Goal: Task Accomplishment & Management: Manage account settings

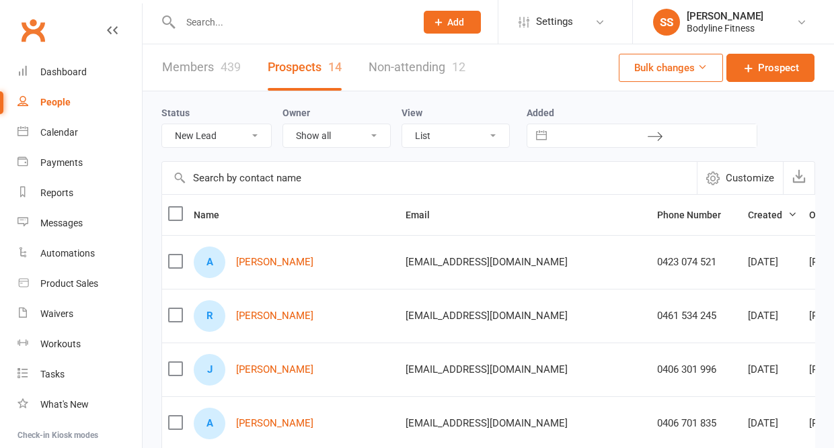
select select "New Lead"
select select "50"
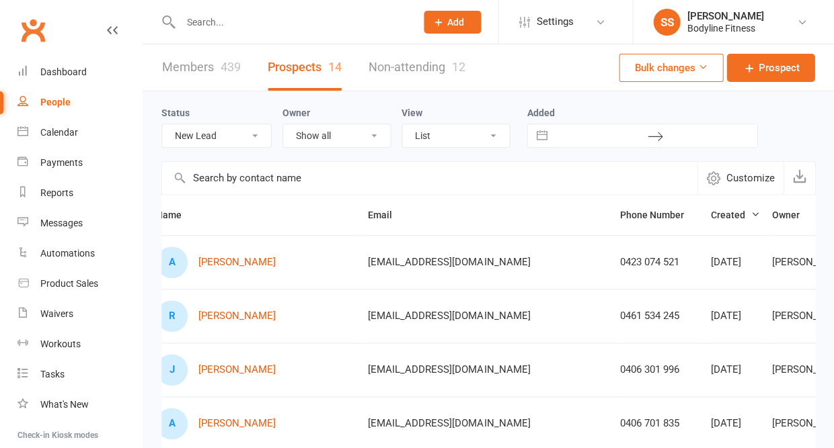
click at [69, 99] on div "People" at bounding box center [55, 102] width 30 height 11
click at [67, 136] on div "Calendar" at bounding box center [59, 132] width 38 height 11
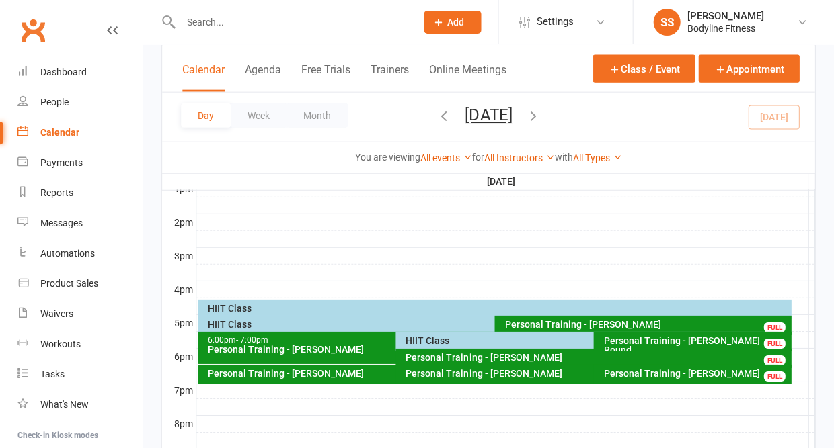
scroll to position [534, 0]
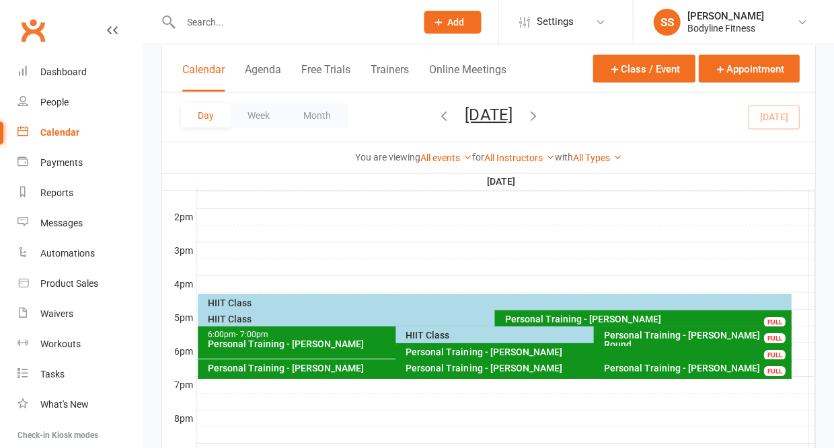
click at [506, 324] on div "Personal Training - [PERSON_NAME]" at bounding box center [646, 319] width 284 height 9
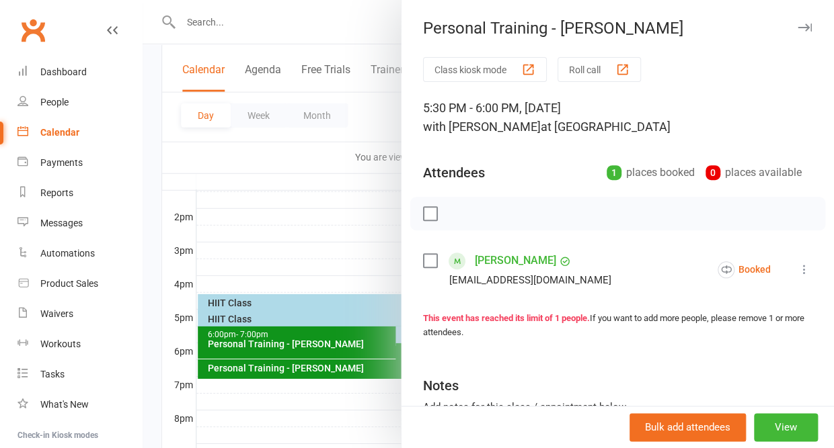
click at [805, 29] on icon "button" at bounding box center [804, 28] width 14 height 8
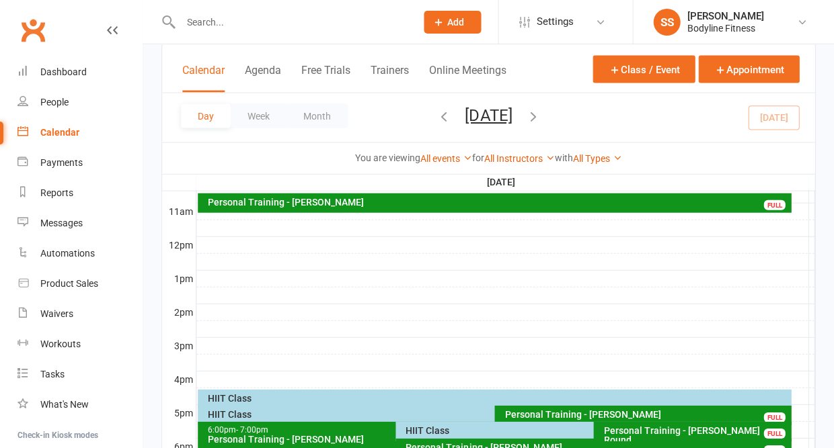
scroll to position [430, 0]
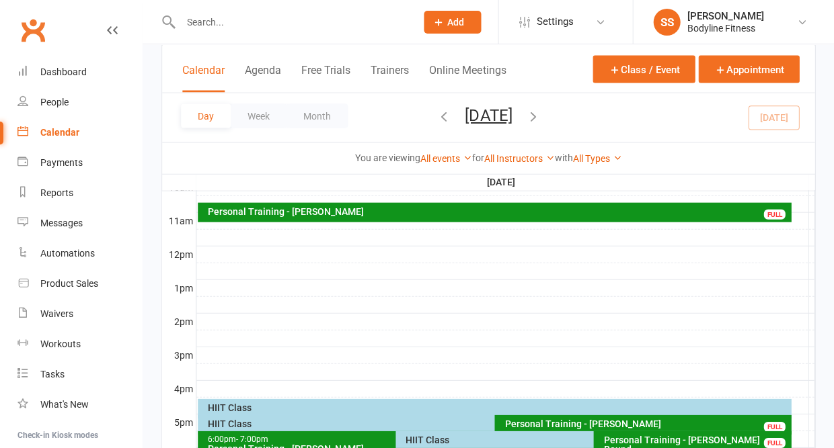
click at [200, 22] on input "text" at bounding box center [291, 22] width 230 height 19
click at [56, 101] on div "People" at bounding box center [54, 102] width 28 height 11
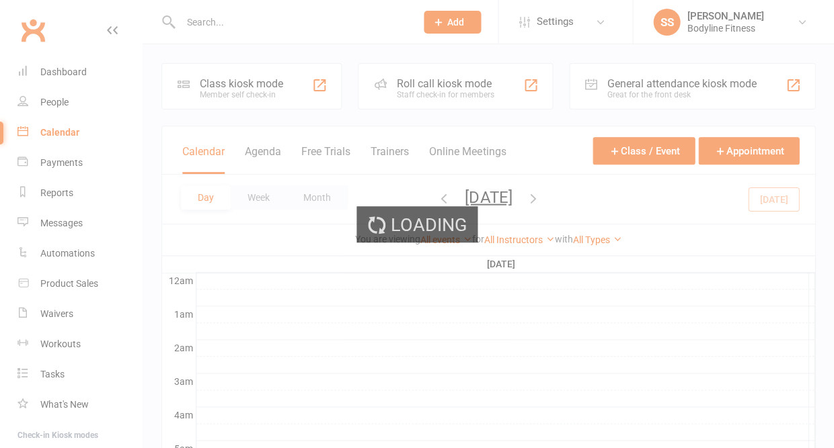
select select "50"
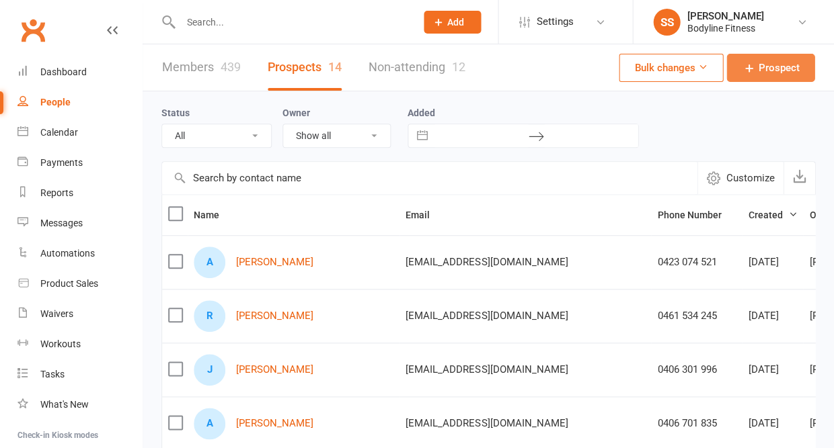
select select "New Lead"
click at [754, 75] on icon at bounding box center [747, 67] width 13 height 13
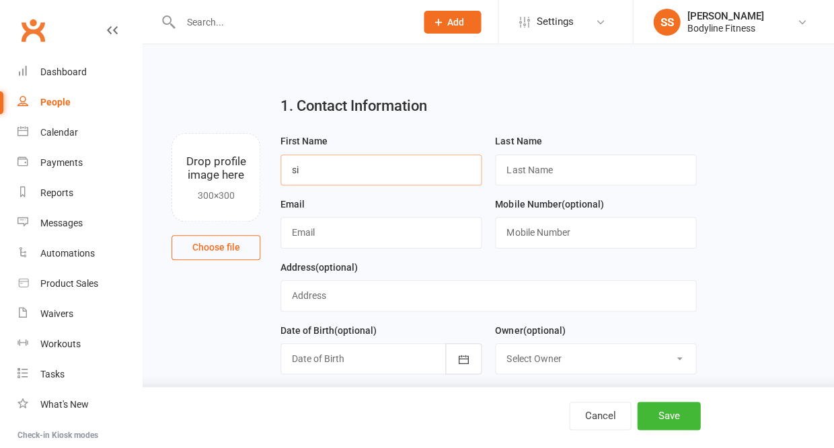
type input "s"
type input "[PERSON_NAME]"
type input "[EMAIL_ADDRESS][DOMAIN_NAME]"
click at [519, 233] on input "text" at bounding box center [595, 232] width 201 height 31
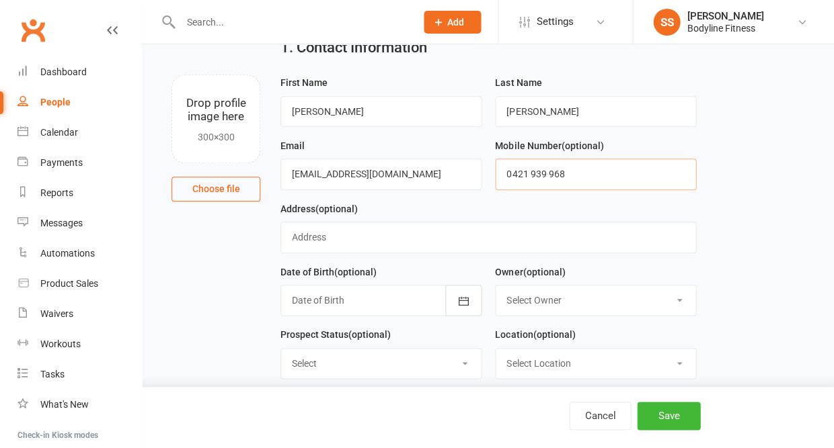
scroll to position [67, 0]
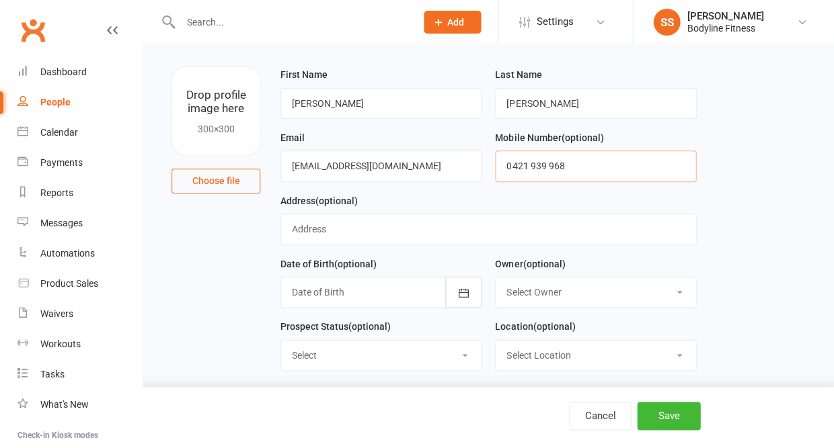
type input "0421 939 968"
select select "New Lead"
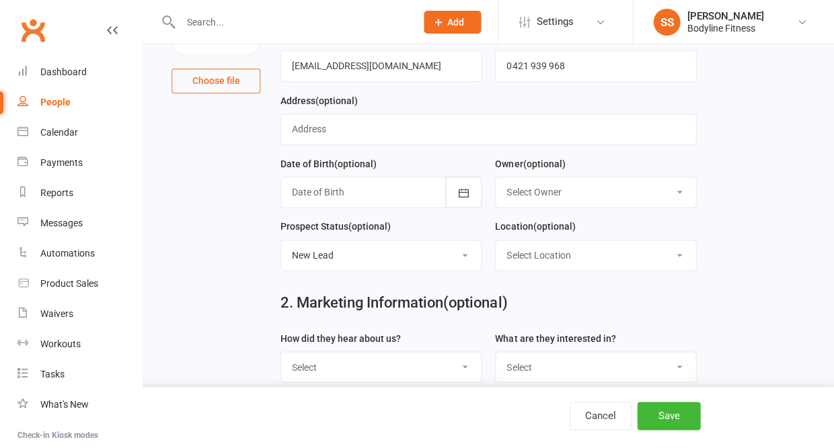
scroll to position [199, 0]
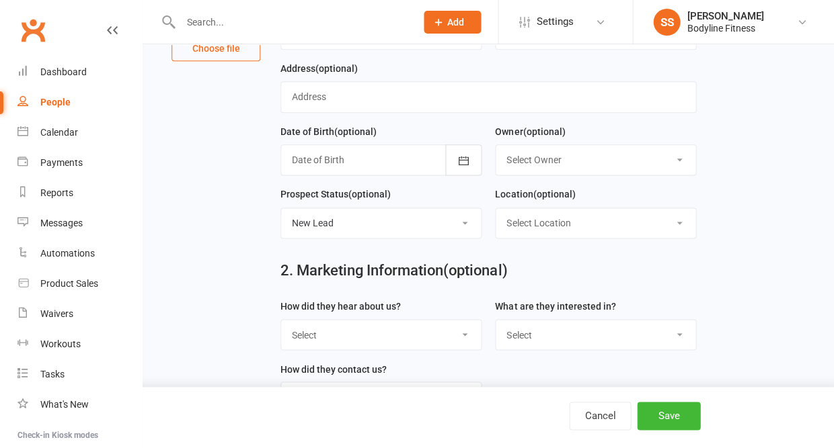
select select "BLF Website"
select select "28 Day Kickstarter Program"
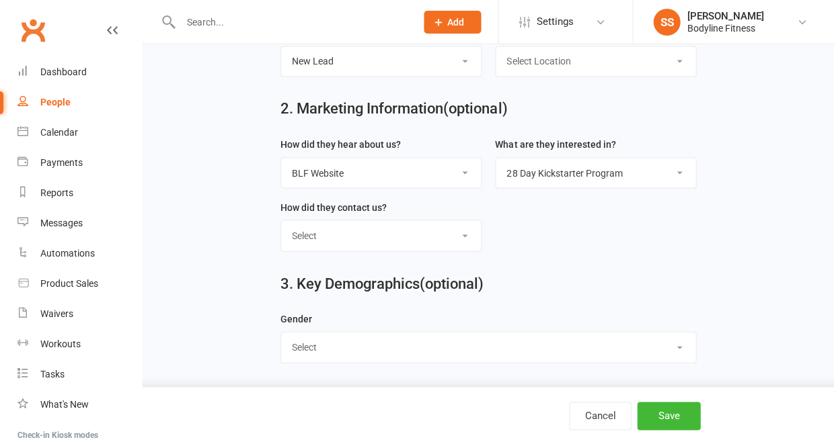
scroll to position [367, 0]
select select "[DEMOGRAPHIC_DATA]"
click at [663, 415] on button "Save" at bounding box center [668, 416] width 63 height 28
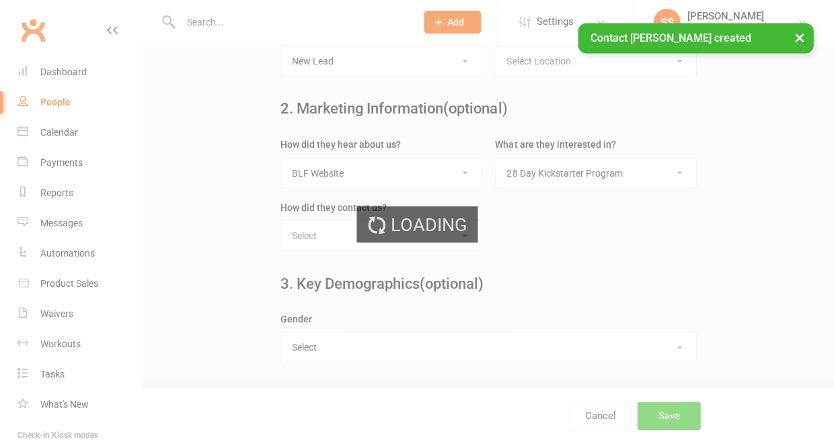
scroll to position [0, 0]
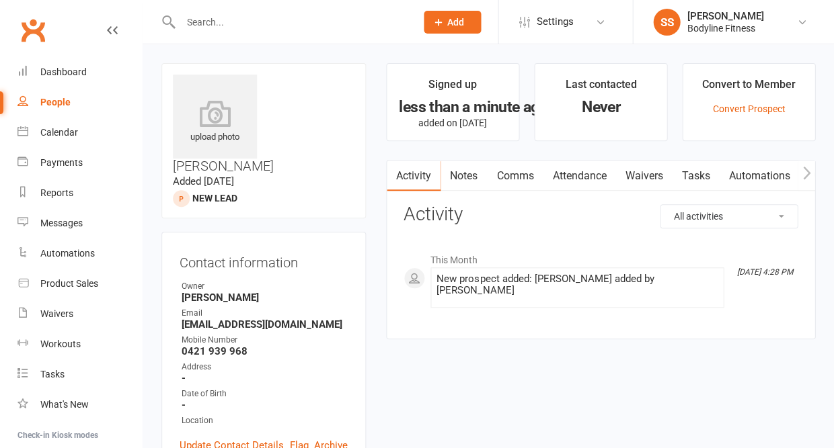
click at [473, 177] on link "Notes" at bounding box center [463, 176] width 46 height 31
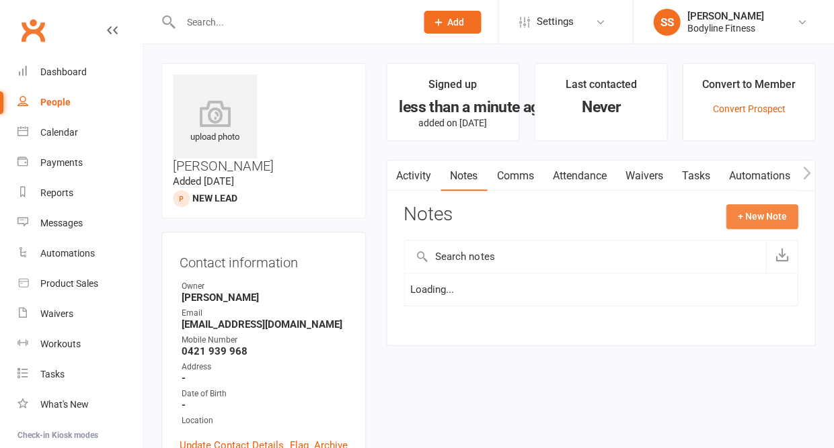
click at [741, 218] on button "+ New Note" at bounding box center [761, 216] width 72 height 24
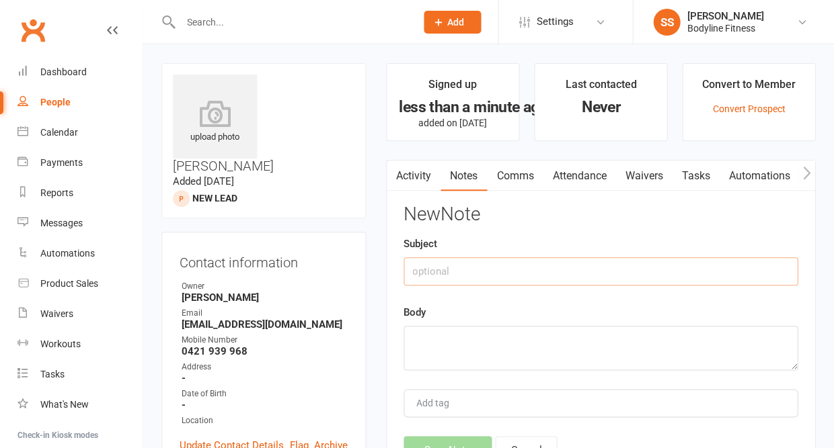
click at [532, 282] on input "text" at bounding box center [600, 271] width 394 height 28
type input "opted in also through FB"
click at [484, 349] on textarea at bounding box center [600, 348] width 394 height 44
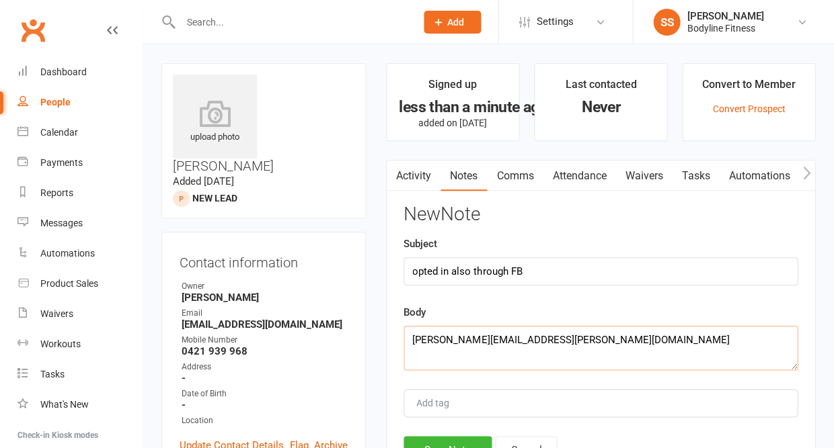
scroll to position [29, 0]
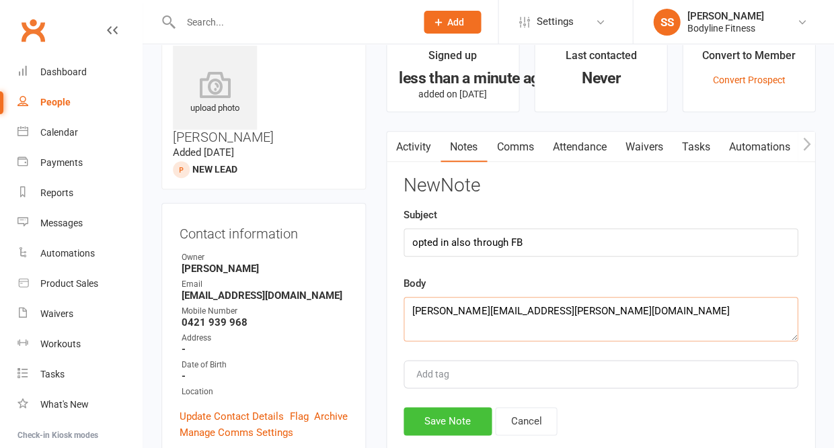
type textarea "[PERSON_NAME][EMAIL_ADDRESS][PERSON_NAME][DOMAIN_NAME]"
click at [448, 430] on button "Save Note" at bounding box center [447, 421] width 88 height 28
click at [585, 307] on textarea "[PERSON_NAME][EMAIL_ADDRESS][PERSON_NAME][DOMAIN_NAME]" at bounding box center [600, 319] width 394 height 44
drag, startPoint x: 574, startPoint y: 314, endPoint x: 391, endPoint y: 315, distance: 183.5
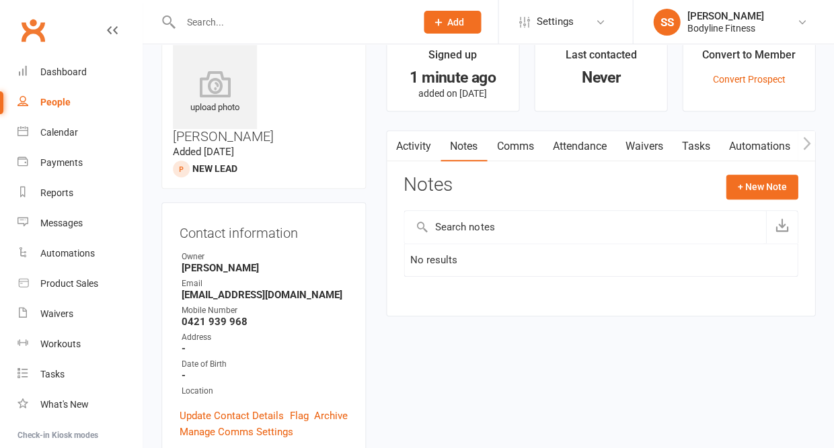
click at [737, 197] on div "Notes + New Note" at bounding box center [600, 192] width 394 height 35
click at [738, 192] on button "+ New Note" at bounding box center [761, 187] width 72 height 24
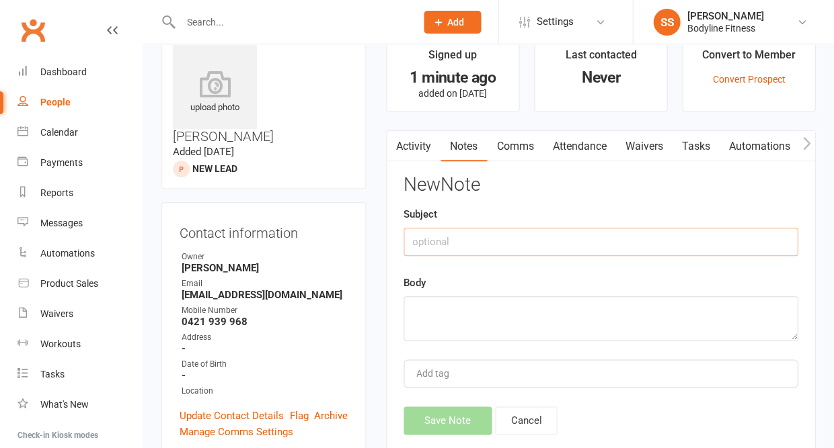
click at [589, 239] on input "text" at bounding box center [600, 242] width 394 height 28
type input "Opted in through FB as well"
click at [567, 310] on textarea at bounding box center [600, 318] width 394 height 44
paste textarea "[PERSON_NAME][EMAIL_ADDRESS][PERSON_NAME][DOMAIN_NAME]"
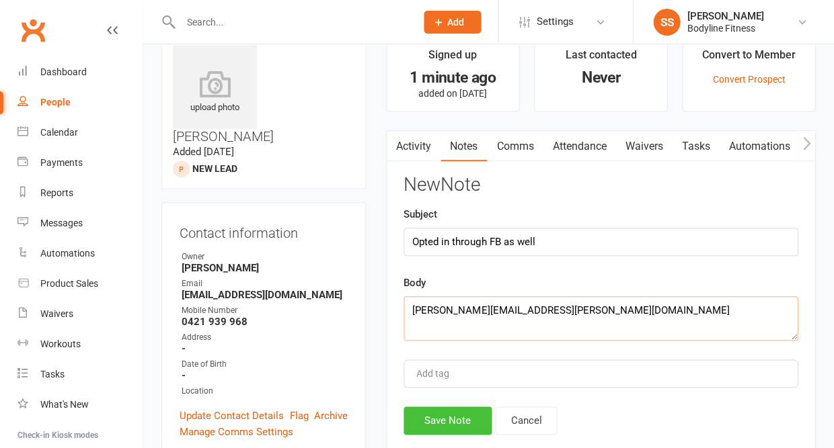
type textarea "[PERSON_NAME][EMAIL_ADDRESS][PERSON_NAME][DOMAIN_NAME]"
click at [453, 424] on button "Save Note" at bounding box center [447, 421] width 88 height 28
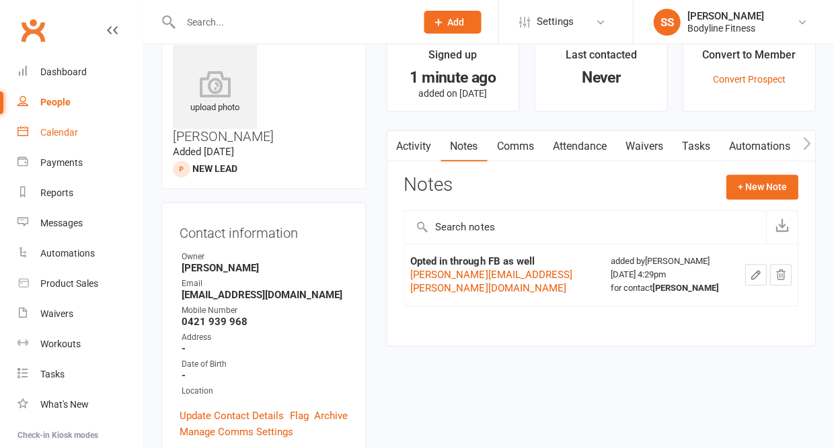
click at [68, 136] on div "Calendar" at bounding box center [59, 132] width 38 height 11
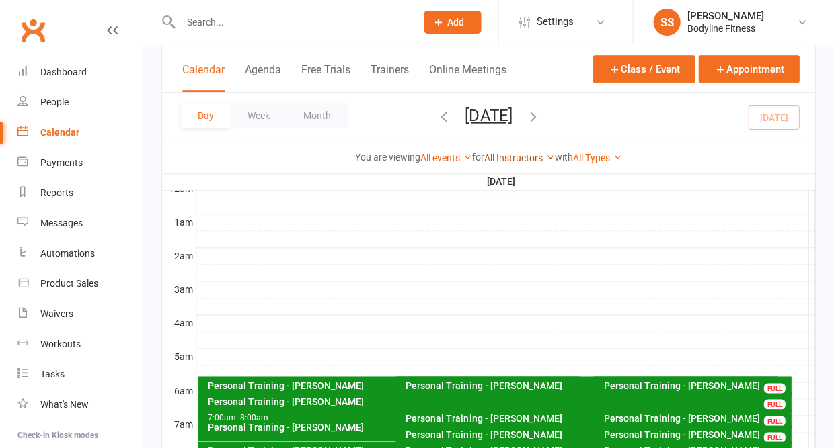
scroll to position [102, 0]
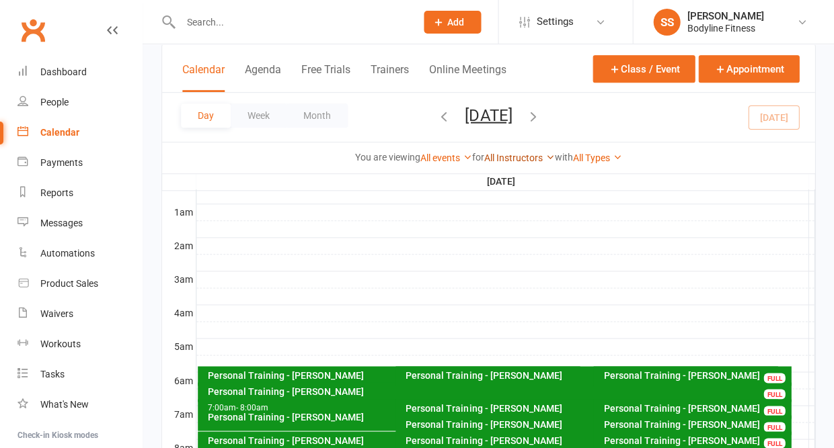
click at [515, 153] on link "All Instructors" at bounding box center [519, 158] width 71 height 11
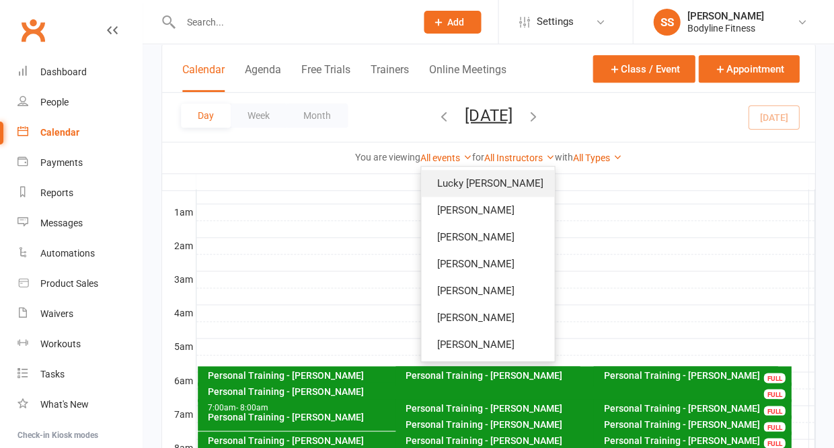
click at [499, 170] on link "Lucky [PERSON_NAME]" at bounding box center [487, 183] width 133 height 27
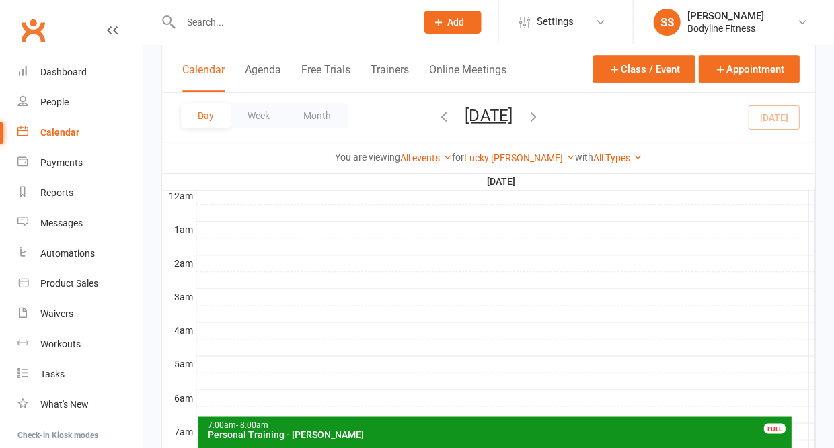
scroll to position [85, 0]
click at [514, 157] on link "Lucky [PERSON_NAME]" at bounding box center [519, 158] width 111 height 11
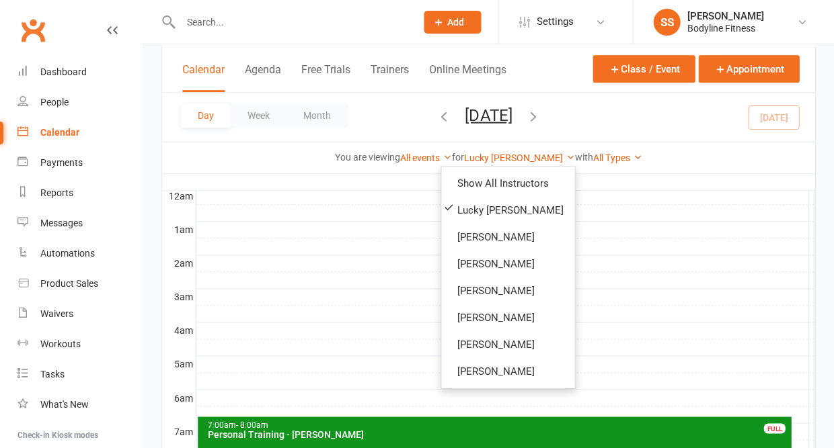
click at [493, 118] on button "[DATE]" at bounding box center [488, 115] width 47 height 19
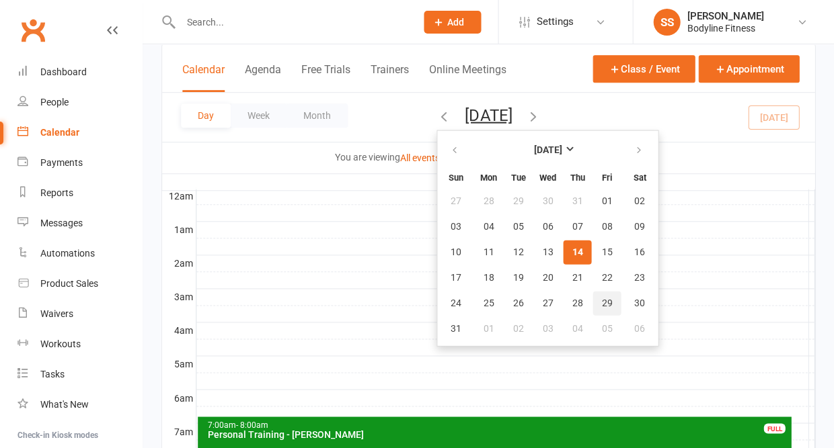
click at [601, 302] on span "29" at bounding box center [606, 303] width 11 height 11
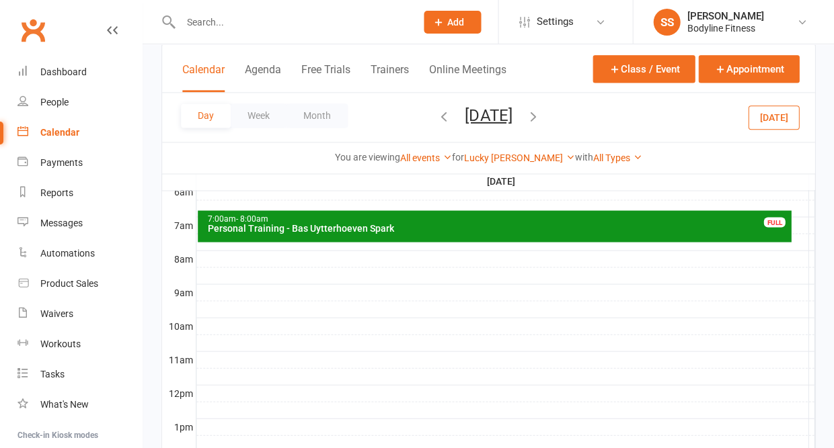
scroll to position [290, 0]
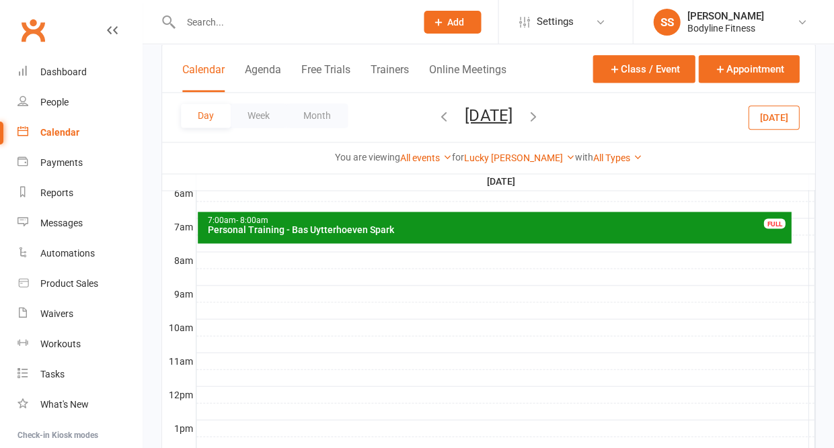
click at [264, 286] on div at bounding box center [505, 294] width 618 height 16
click at [264, 250] on button "Add Appointment" at bounding box center [271, 249] width 78 height 16
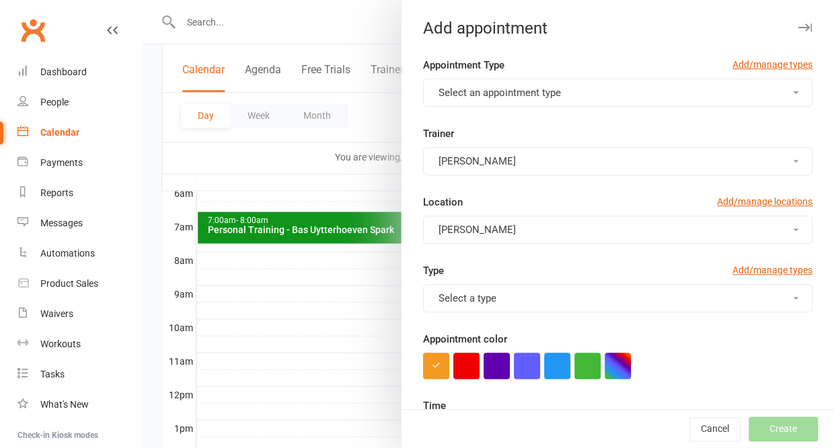
click at [551, 89] on span "Select an appointment type" at bounding box center [499, 93] width 122 height 12
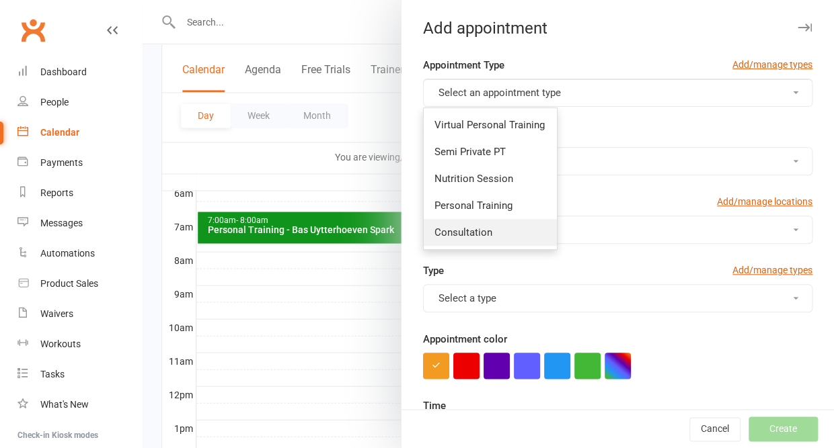
click at [493, 229] on link "Consultation" at bounding box center [490, 232] width 133 height 27
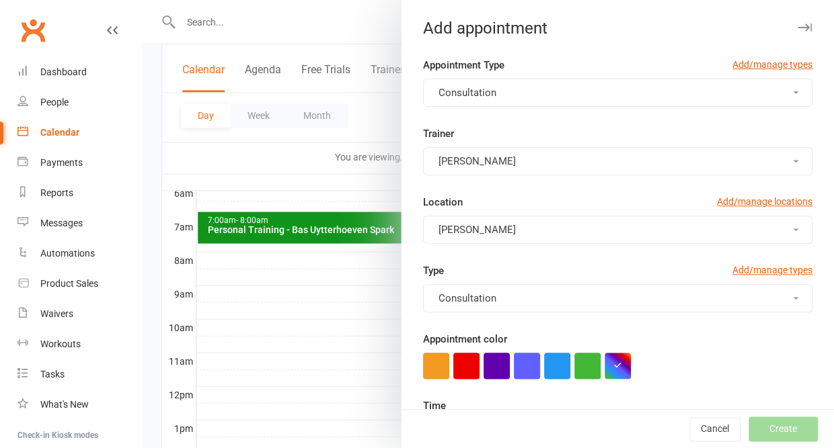
click at [484, 156] on span "[PERSON_NAME]" at bounding box center [476, 161] width 77 height 12
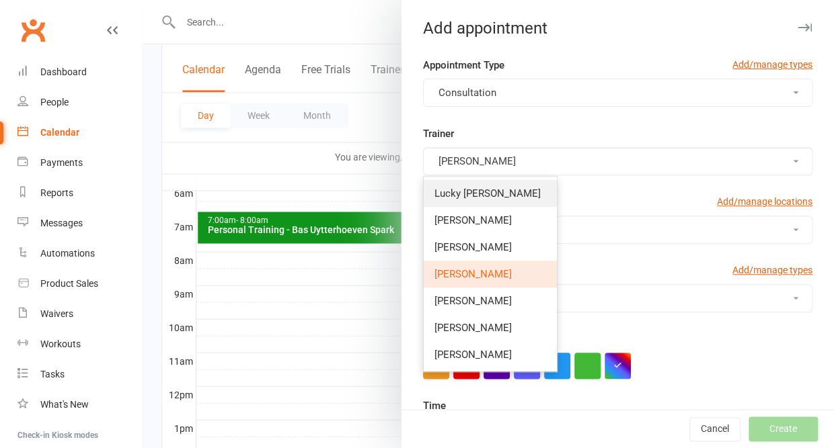
click at [477, 188] on span "Lucky [PERSON_NAME]" at bounding box center [487, 194] width 106 height 12
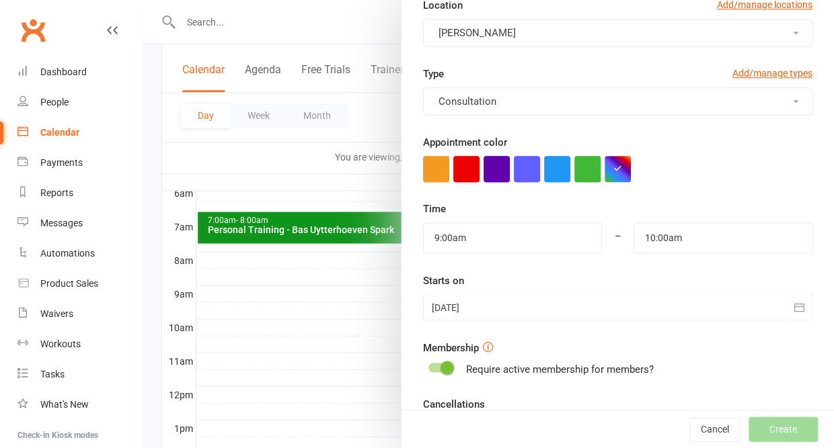
click at [434, 366] on div at bounding box center [439, 367] width 23 height 9
click at [428, 366] on input "checkbox" at bounding box center [428, 366] width 0 height 0
checkbox input "true"
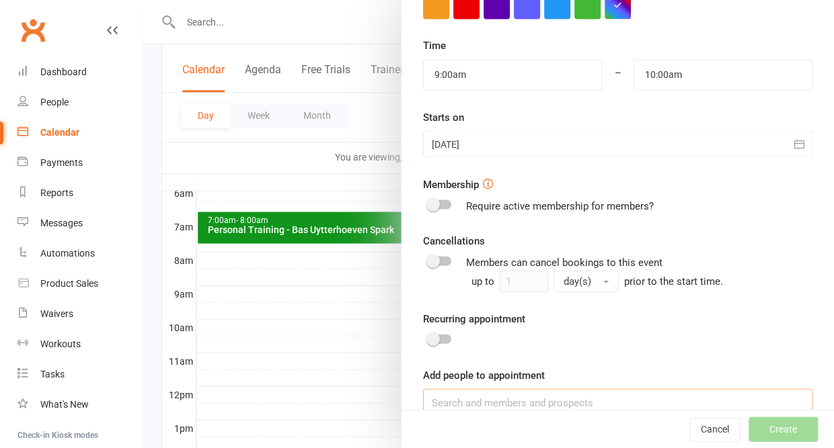
scroll to position [360, 0]
click at [448, 399] on input at bounding box center [617, 403] width 389 height 28
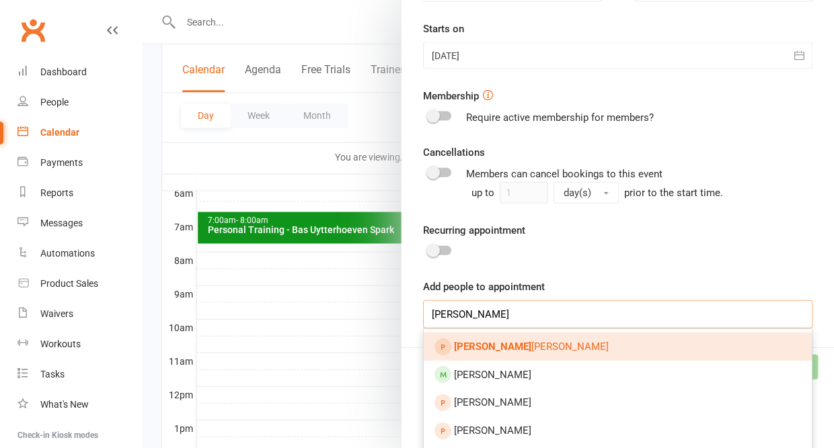
type input "[PERSON_NAME]"
click at [517, 340] on span "[PERSON_NAME]" at bounding box center [531, 346] width 155 height 12
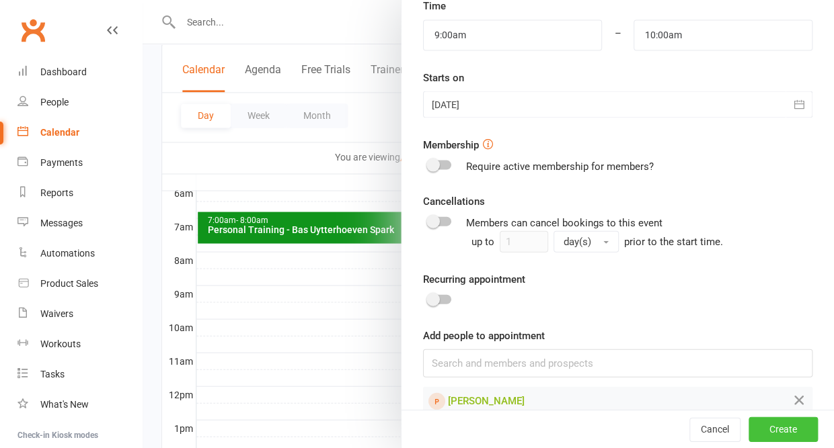
click at [766, 431] on button "Create" at bounding box center [782, 429] width 69 height 24
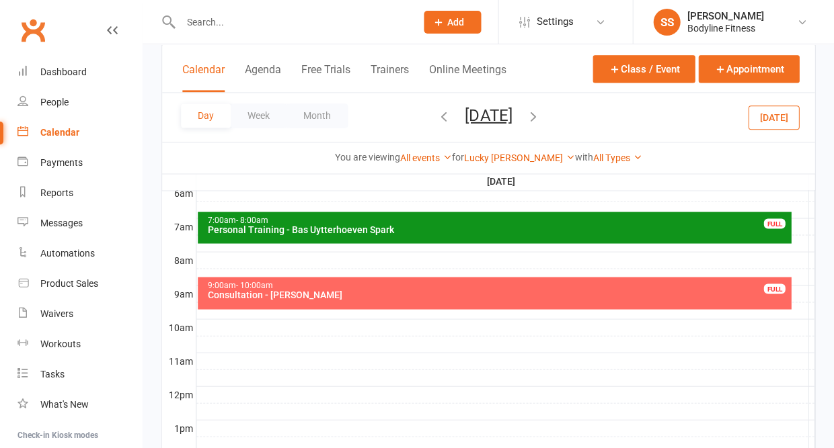
scroll to position [327, 0]
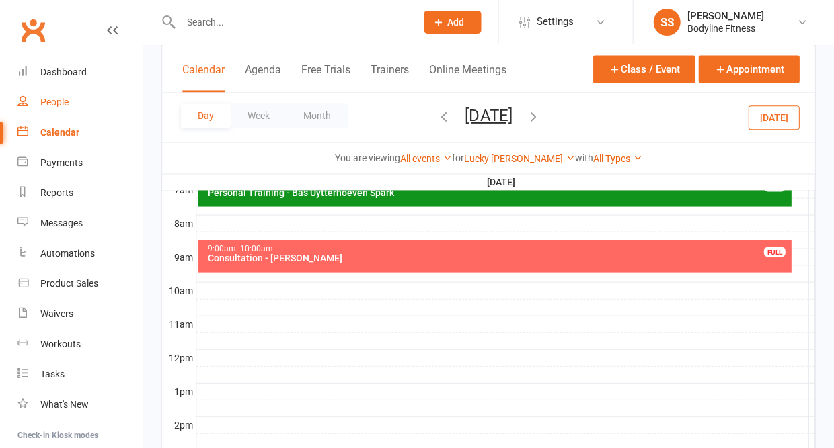
click at [59, 107] on div "People" at bounding box center [54, 102] width 28 height 11
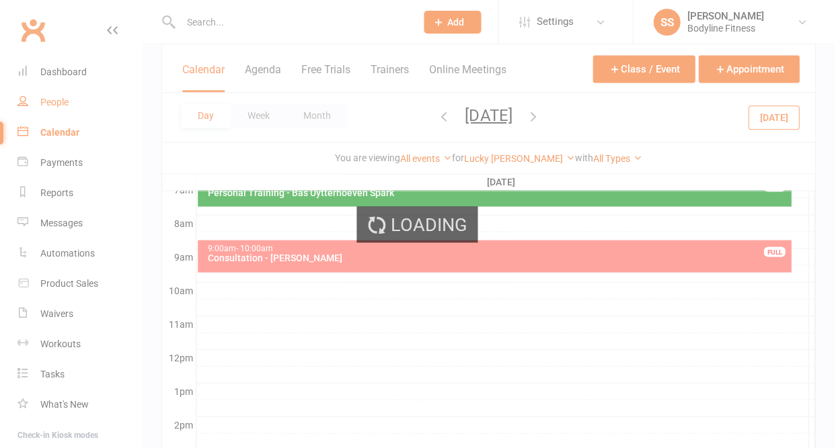
select select "50"
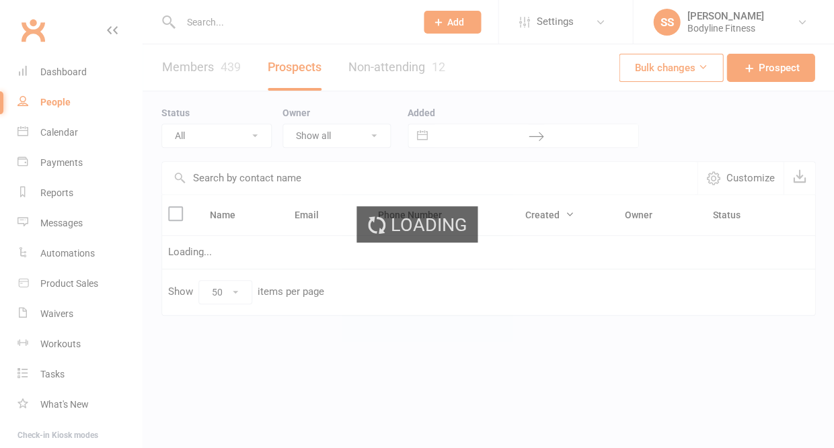
select select "New Lead"
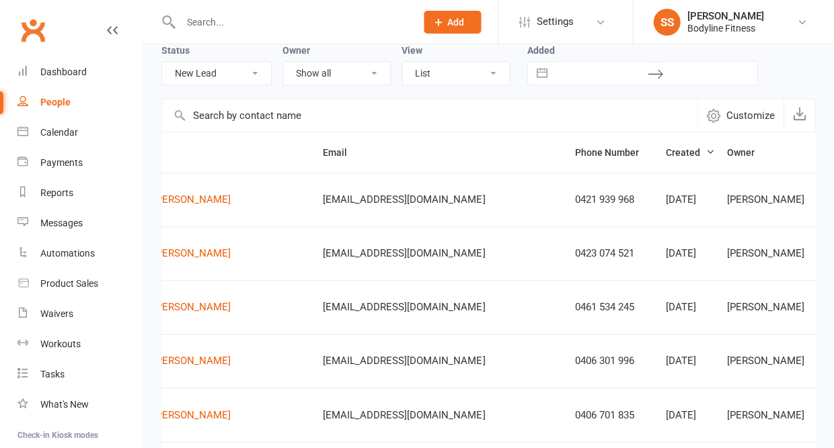
scroll to position [0, 82]
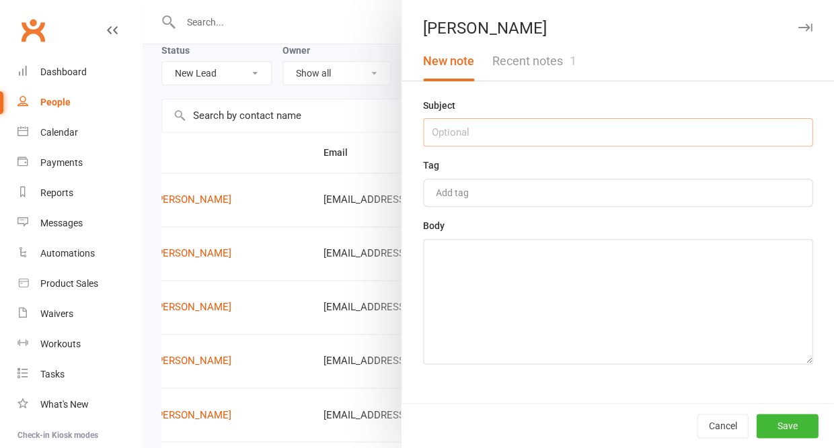
click at [541, 134] on input "text" at bounding box center [617, 132] width 389 height 28
type input "14/8 - consult [DATE] 9am"
click at [551, 288] on textarea at bounding box center [617, 301] width 389 height 125
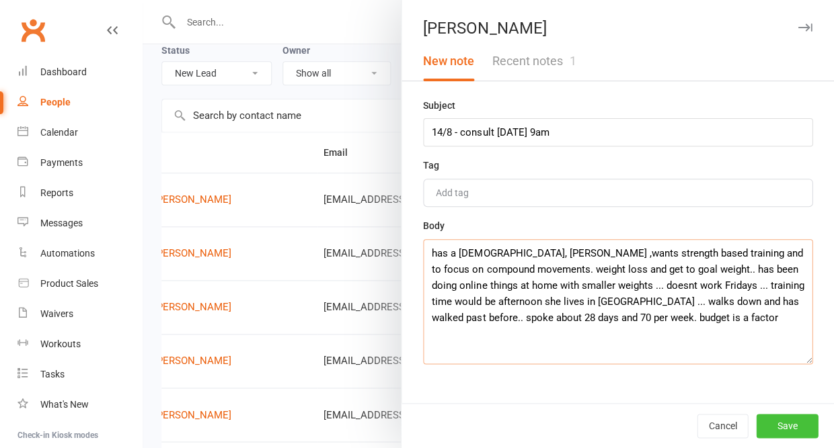
type textarea "has a [DEMOGRAPHIC_DATA], [PERSON_NAME] ,wants strength based training and to f…"
click at [770, 427] on button "Save" at bounding box center [787, 426] width 62 height 24
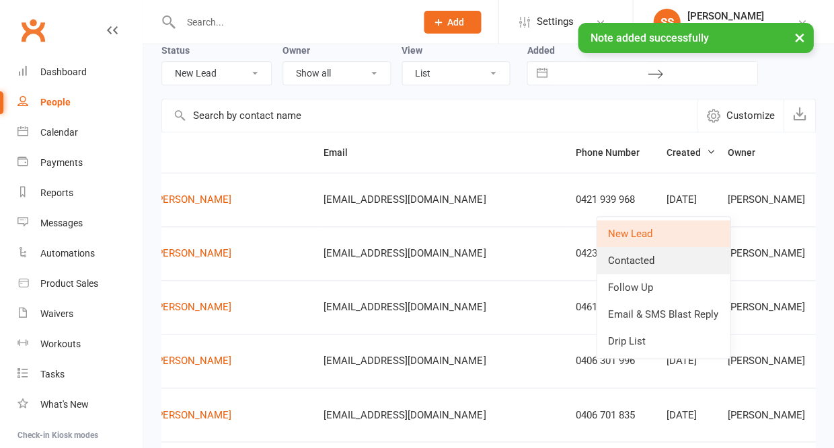
click at [663, 262] on link "Contacted" at bounding box center [662, 260] width 133 height 27
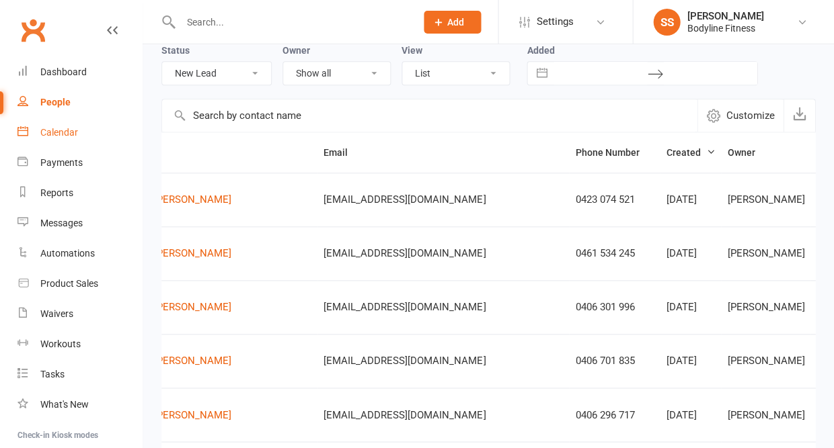
click at [69, 134] on div "Calendar" at bounding box center [59, 132] width 38 height 11
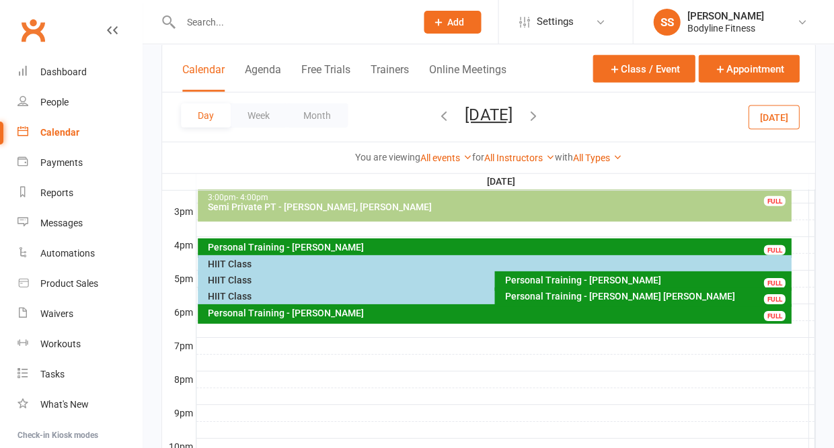
scroll to position [575, 0]
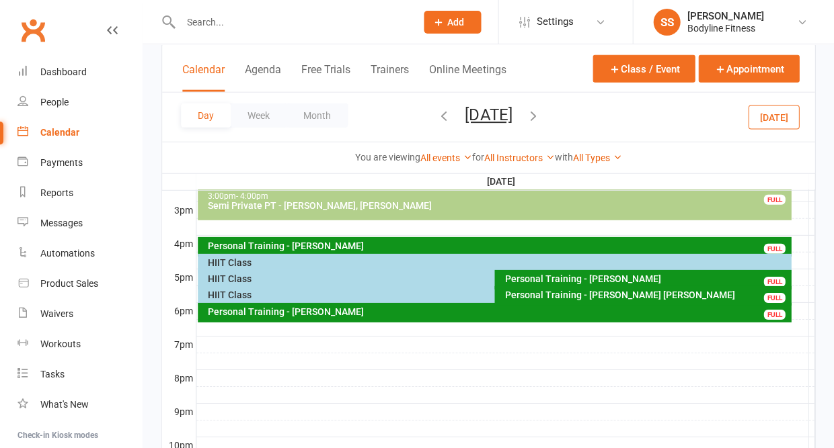
click at [253, 265] on div "HIIT Class" at bounding box center [497, 262] width 581 height 9
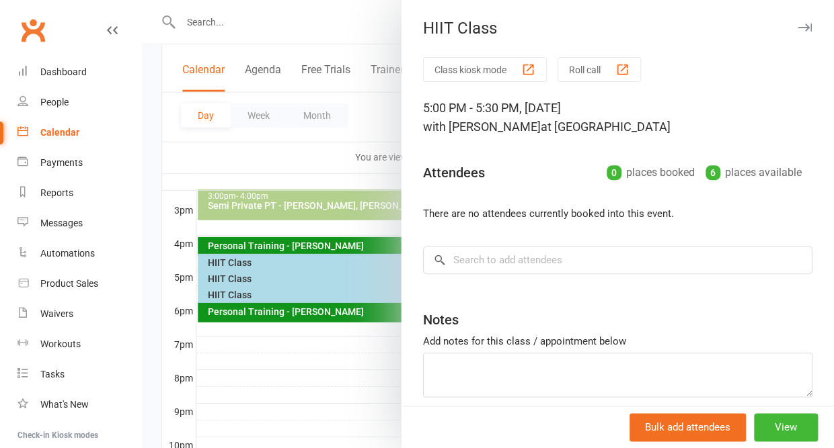
click at [802, 29] on icon "button" at bounding box center [804, 28] width 14 height 8
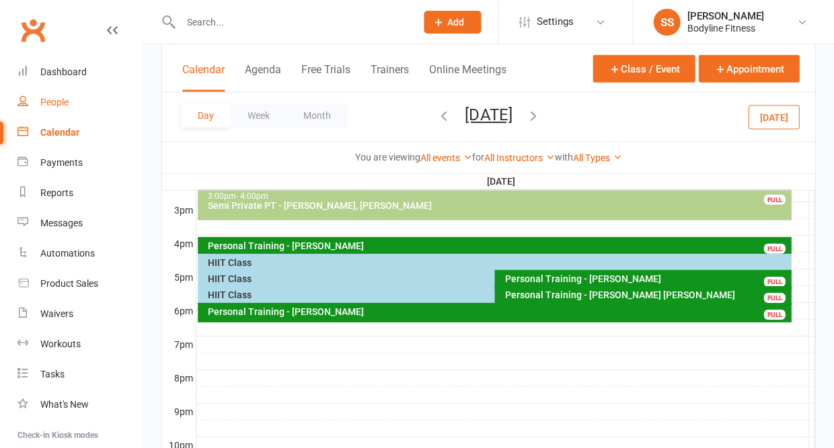
click at [55, 106] on div "People" at bounding box center [54, 102] width 28 height 11
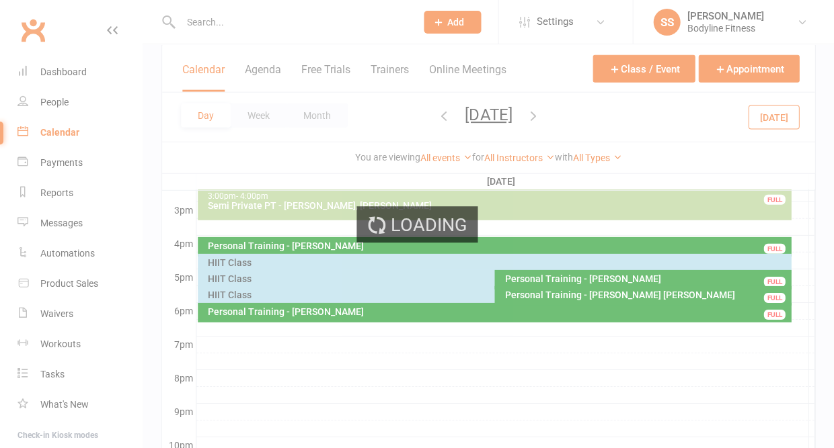
select select "50"
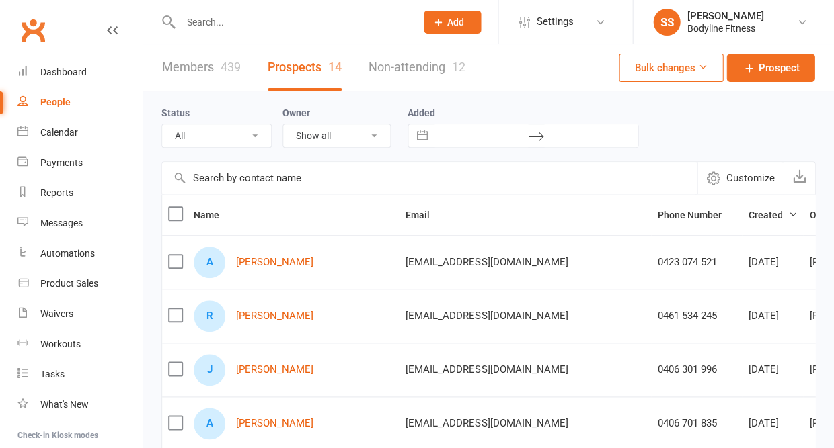
select select "New Lead"
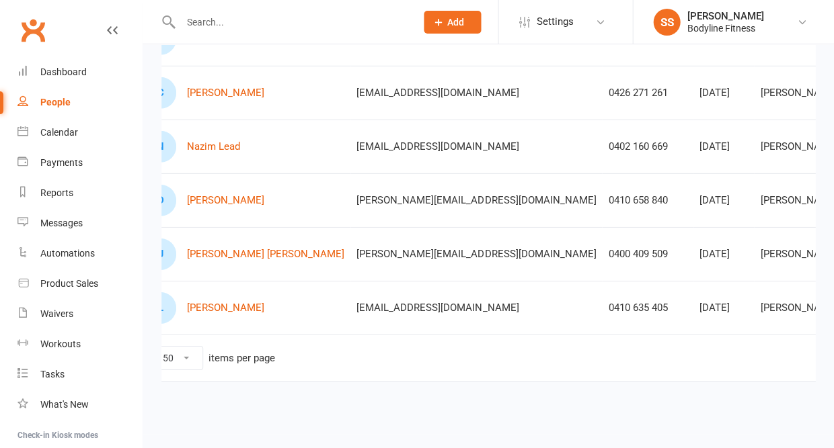
scroll to position [654, 0]
click at [54, 107] on div "People" at bounding box center [55, 102] width 30 height 11
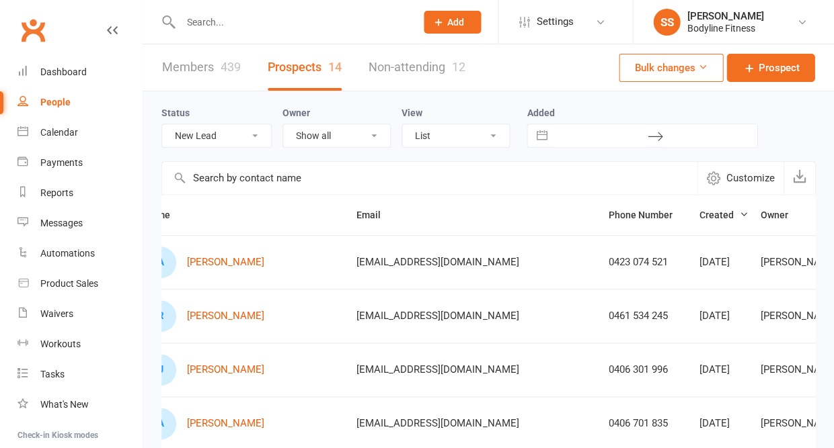
scroll to position [0, 0]
click at [193, 21] on input "text" at bounding box center [291, 22] width 230 height 19
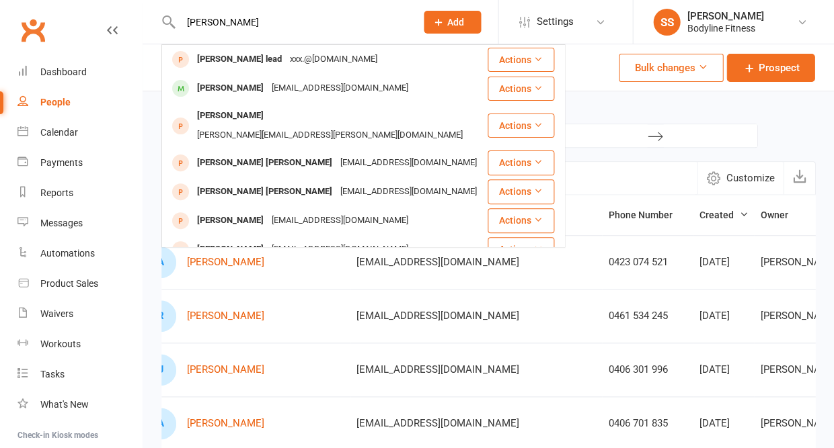
type input "[PERSON_NAME]"
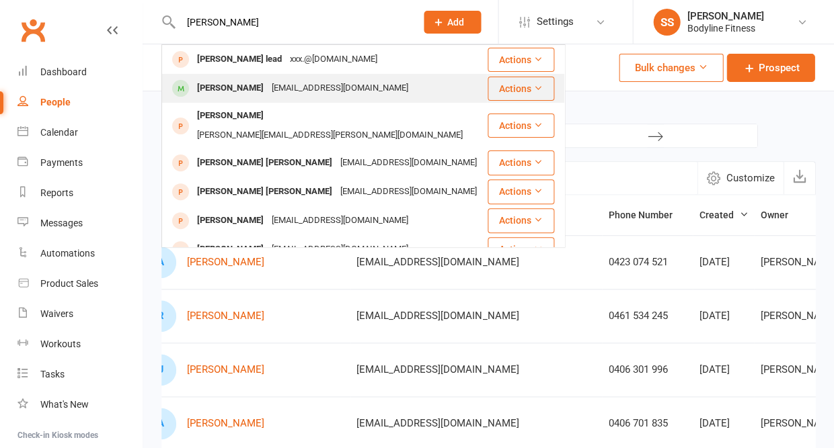
drag, startPoint x: 202, startPoint y: 42, endPoint x: 208, endPoint y: 88, distance: 46.2
click at [208, 88] on div "[PERSON_NAME]" at bounding box center [230, 88] width 75 height 19
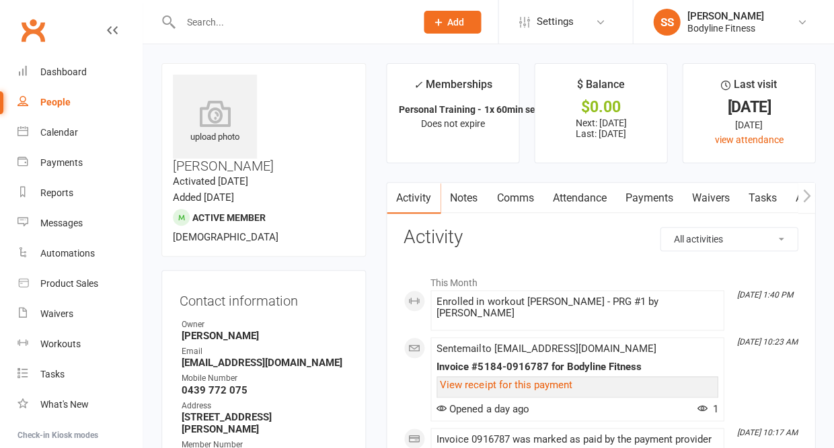
click at [256, 21] on input "text" at bounding box center [291, 22] width 230 height 19
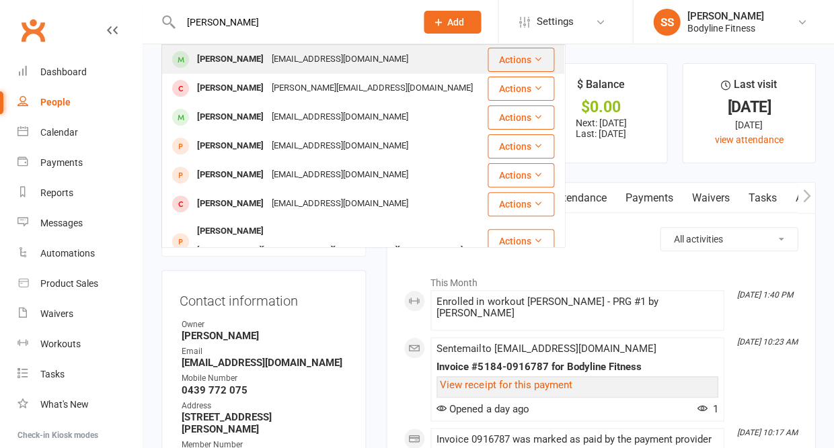
type input "[PERSON_NAME]"
click at [245, 58] on div "[PERSON_NAME]" at bounding box center [230, 59] width 75 height 19
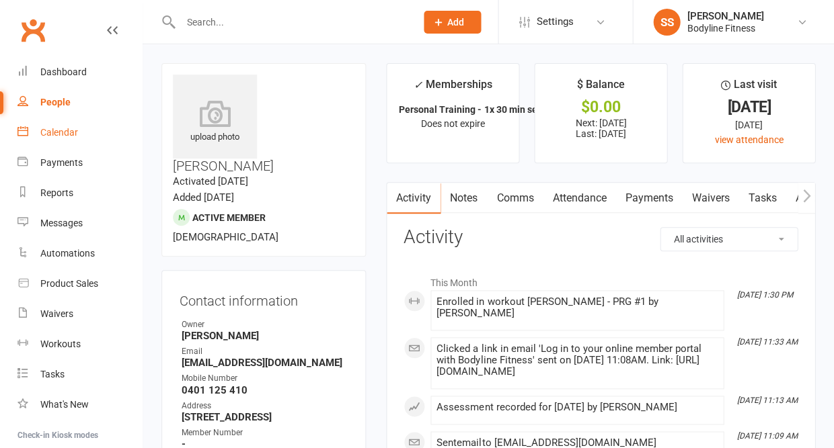
click at [54, 134] on div "Calendar" at bounding box center [59, 132] width 38 height 11
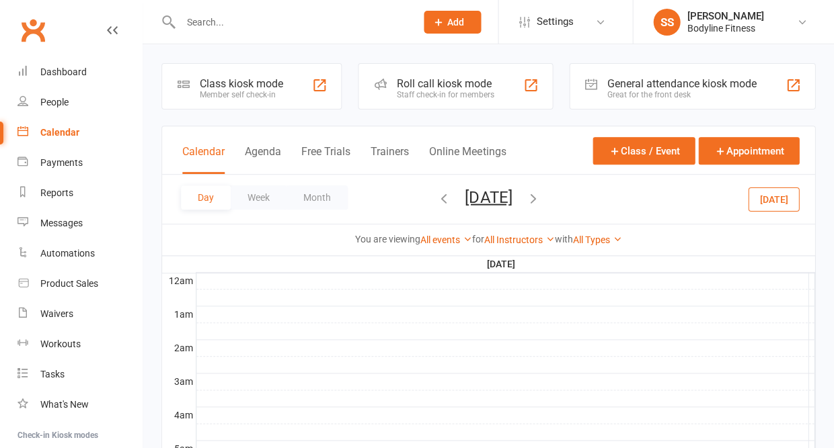
click at [484, 203] on button "[DATE]" at bounding box center [488, 197] width 47 height 19
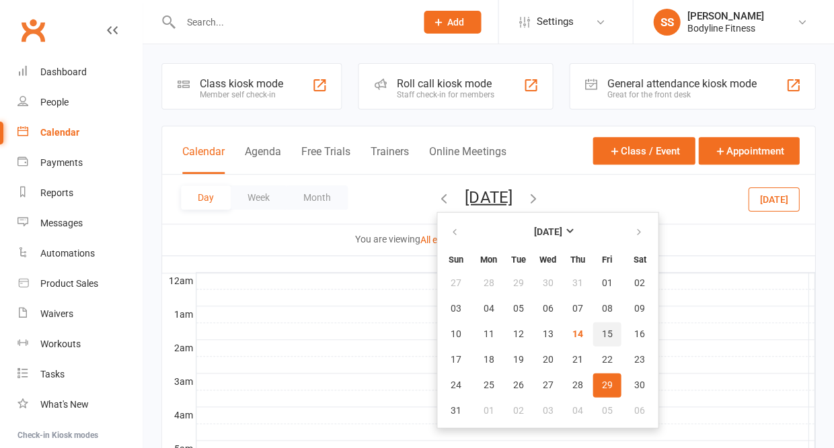
click at [601, 334] on span "15" at bounding box center [606, 334] width 11 height 11
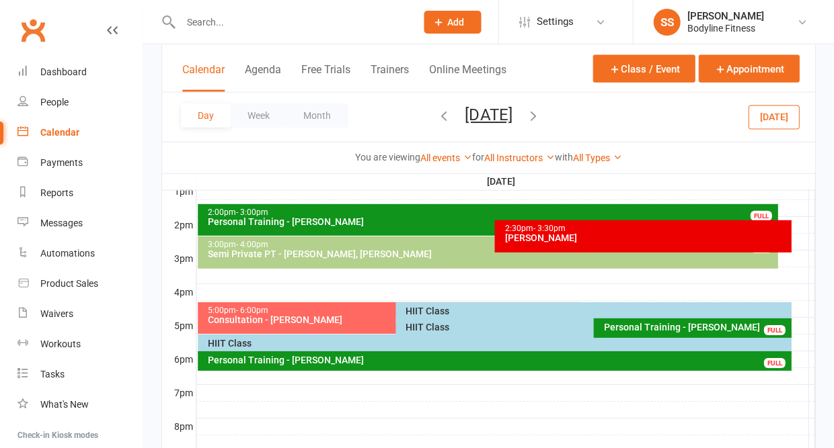
scroll to position [527, 0]
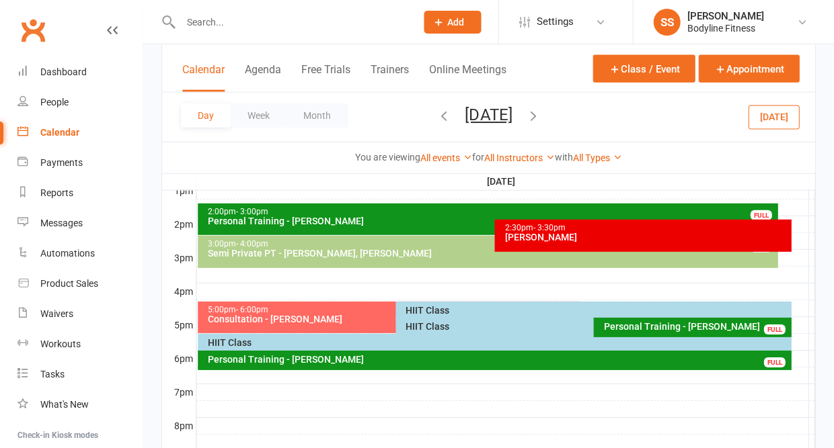
click at [448, 328] on div "HIIT Class" at bounding box center [590, 326] width 370 height 9
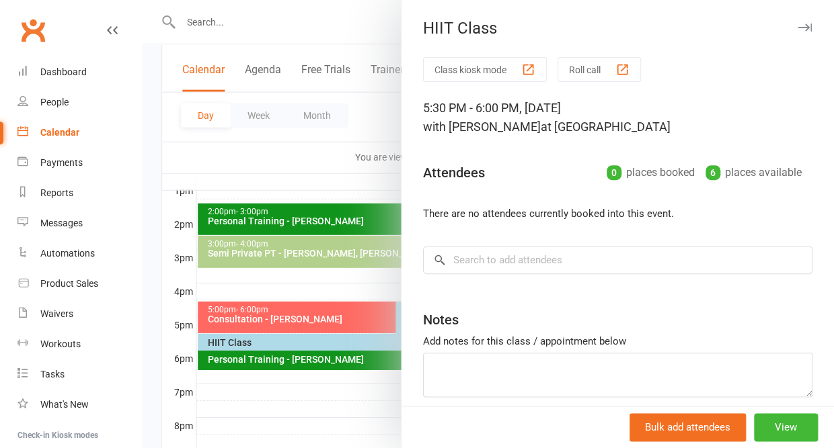
click at [807, 28] on icon "button" at bounding box center [804, 28] width 14 height 8
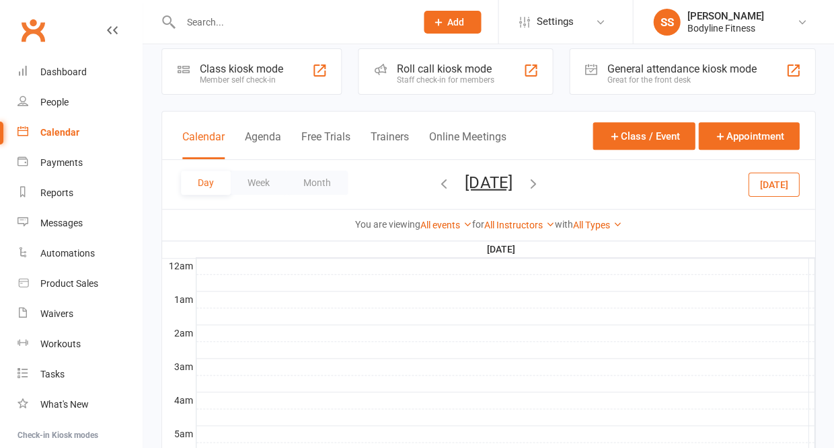
scroll to position [0, 0]
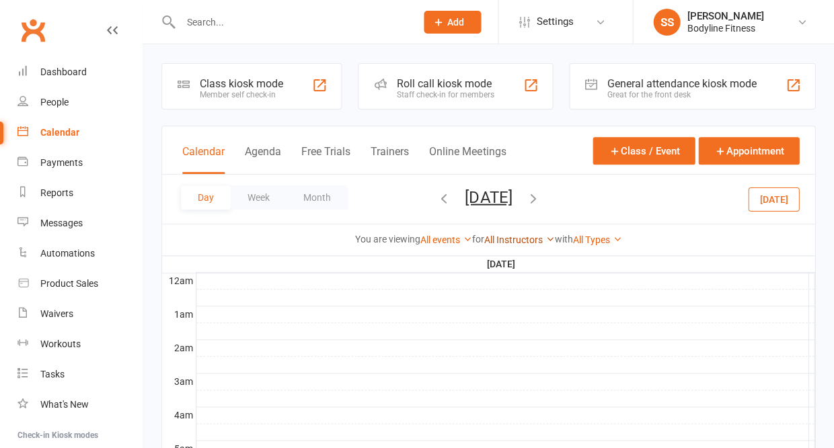
click at [523, 245] on link "All Instructors" at bounding box center [519, 240] width 71 height 11
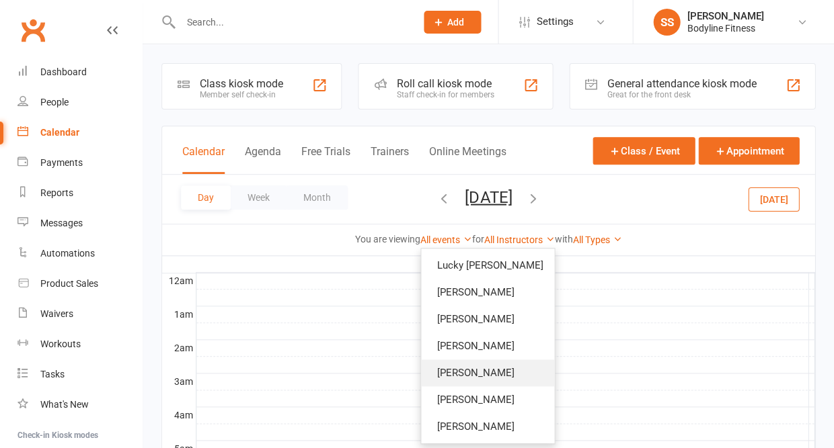
click at [469, 375] on link "[PERSON_NAME]" at bounding box center [487, 373] width 133 height 27
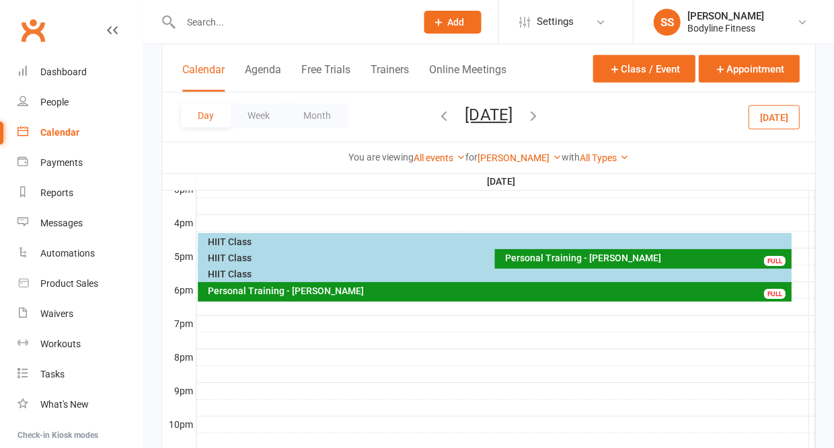
scroll to position [596, 0]
click at [528, 263] on div "Personal Training - [PERSON_NAME]" at bounding box center [646, 257] width 284 height 9
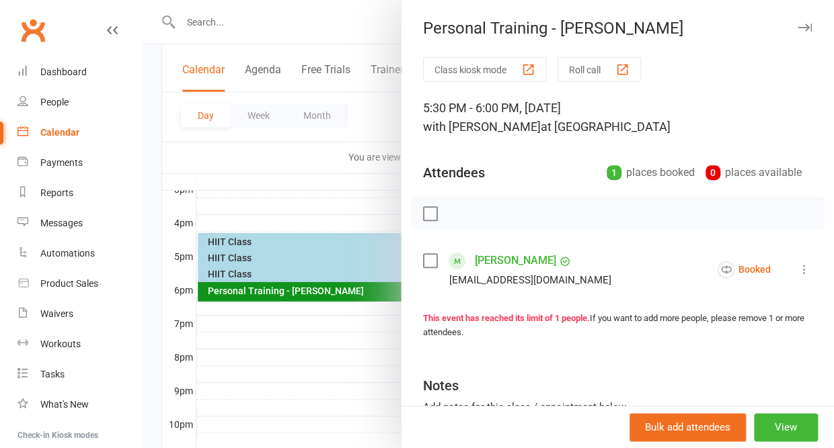
click at [802, 29] on icon "button" at bounding box center [804, 28] width 14 height 8
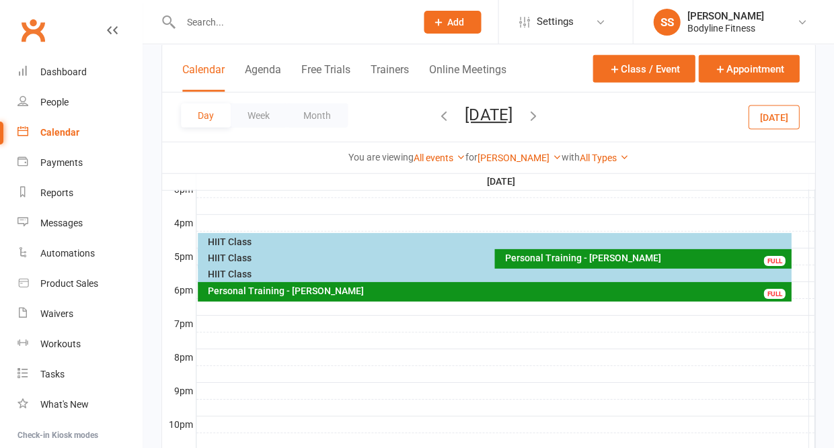
click at [242, 260] on div "HIIT Class" at bounding box center [490, 257] width 567 height 9
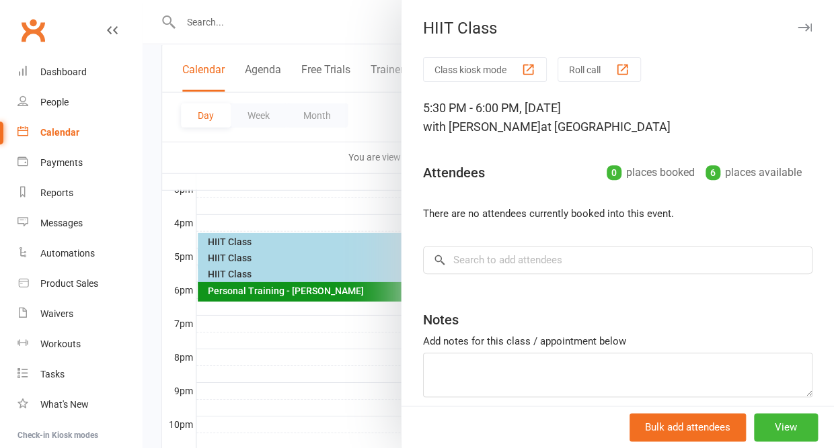
click at [802, 26] on icon "button" at bounding box center [804, 28] width 14 height 8
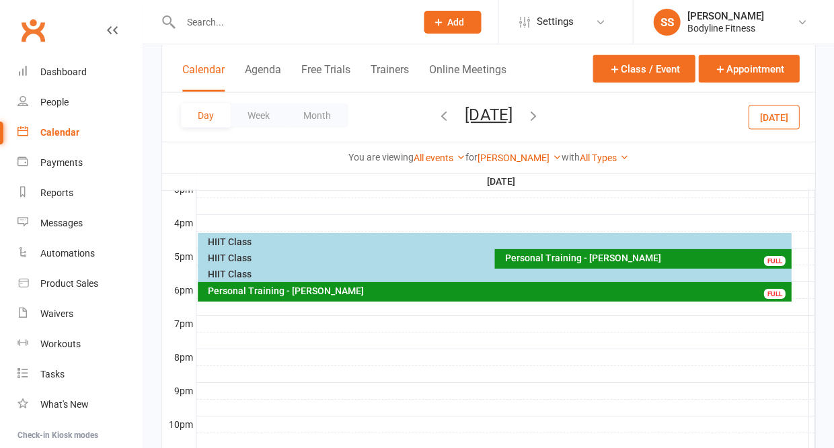
click at [243, 245] on div "HIIT Class" at bounding box center [497, 241] width 581 height 9
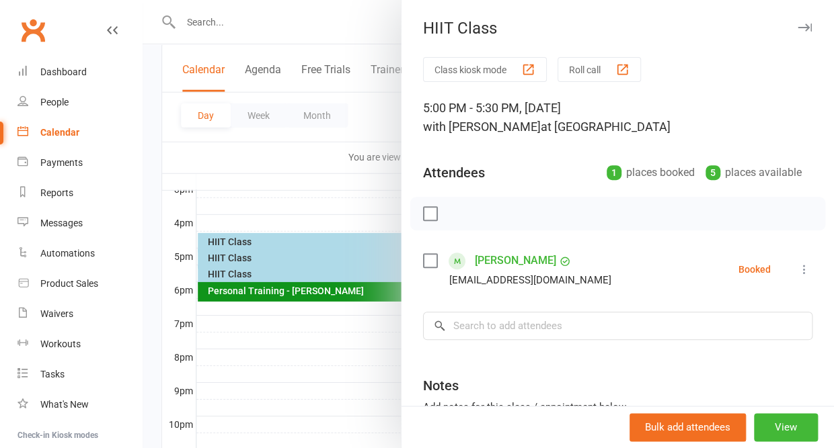
click at [806, 26] on icon "button" at bounding box center [804, 28] width 14 height 8
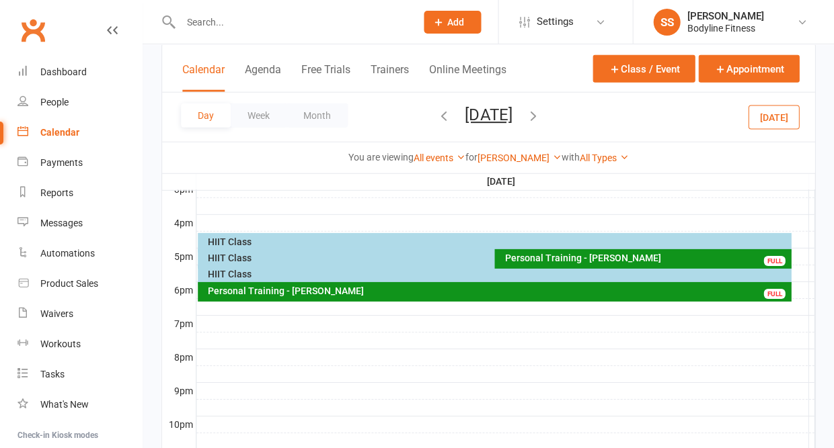
click at [272, 259] on div "HIIT Class" at bounding box center [490, 257] width 567 height 9
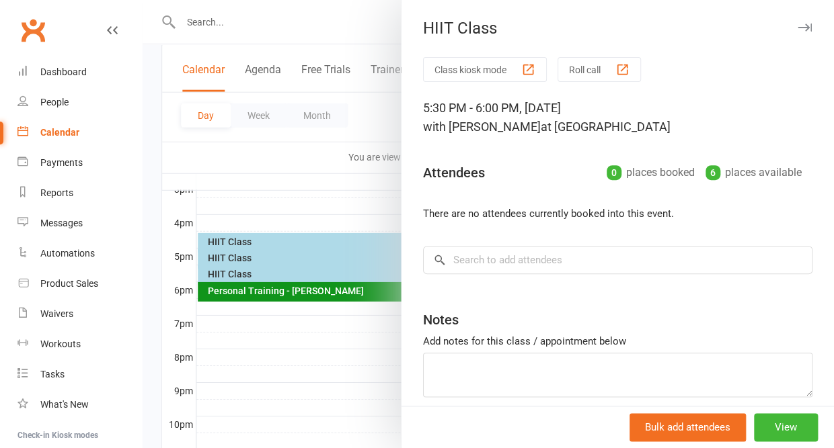
click at [803, 28] on icon "button" at bounding box center [804, 28] width 14 height 8
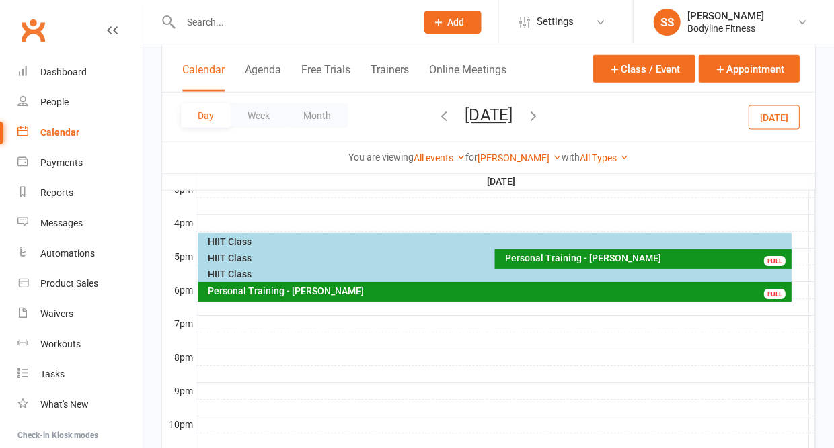
click at [537, 259] on div "Personal Training - [PERSON_NAME]" at bounding box center [646, 257] width 284 height 9
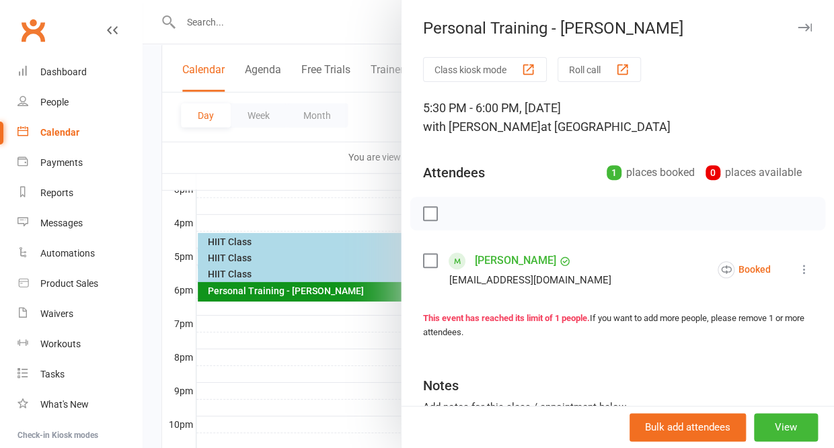
click at [807, 26] on icon "button" at bounding box center [804, 28] width 14 height 8
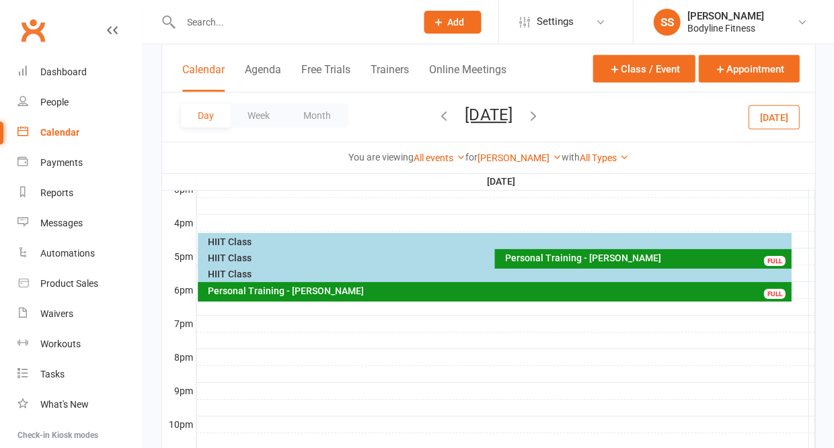
click at [233, 260] on div "HIIT Class" at bounding box center [490, 257] width 567 height 9
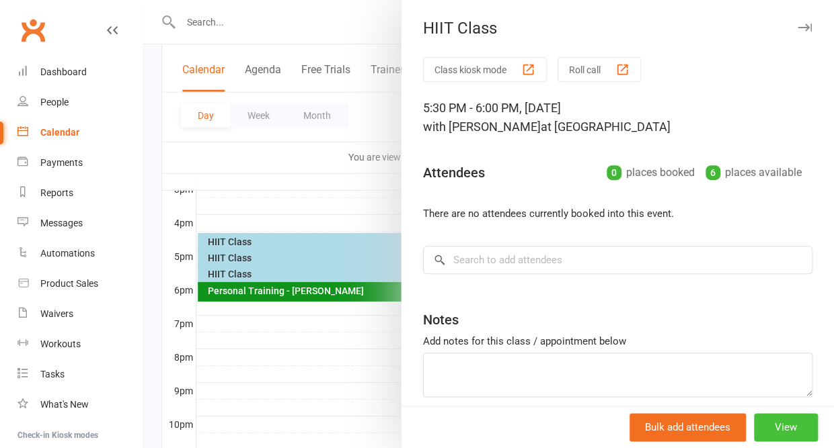
click at [782, 433] on button "View" at bounding box center [786, 427] width 64 height 28
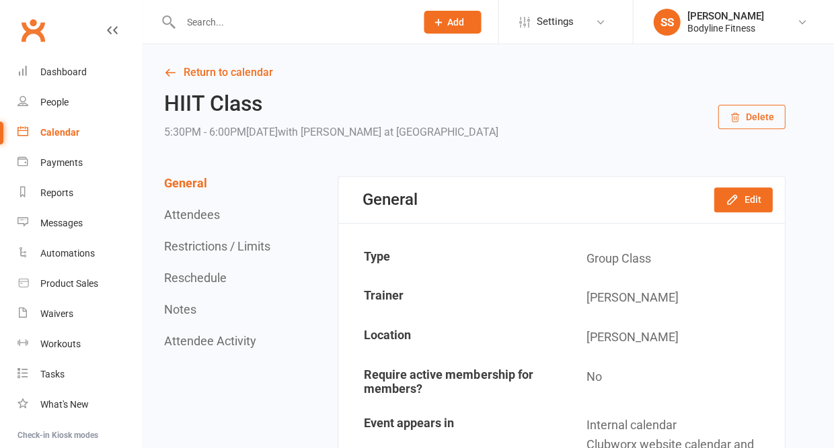
click at [762, 119] on button "Delete" at bounding box center [750, 117] width 67 height 24
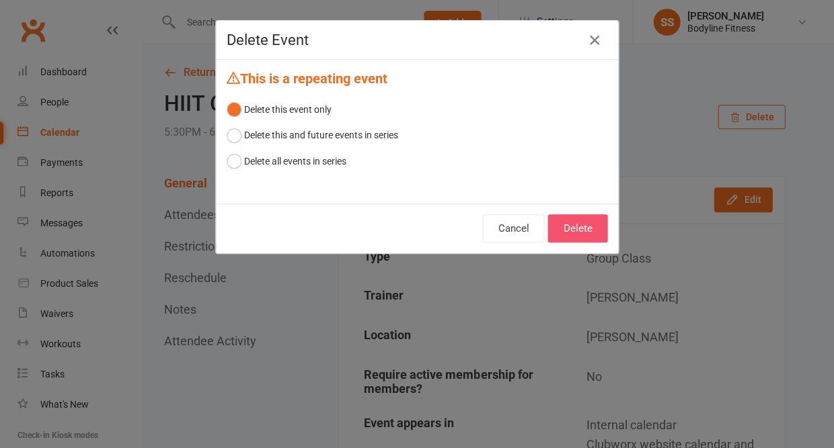
click at [588, 231] on button "Delete" at bounding box center [577, 228] width 60 height 28
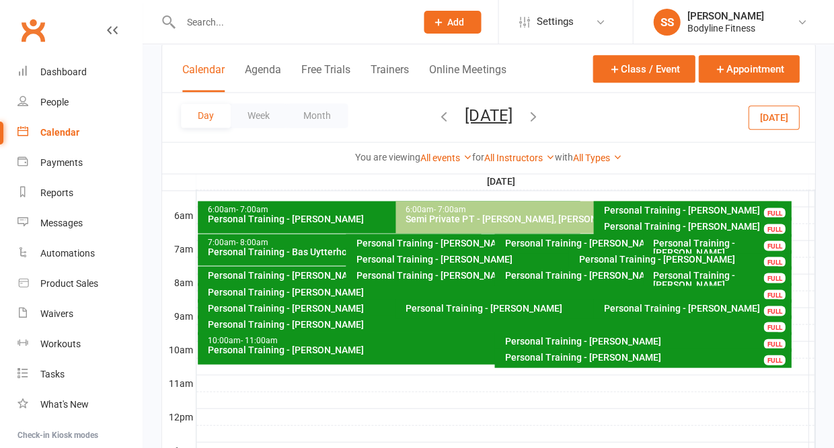
scroll to position [167, 0]
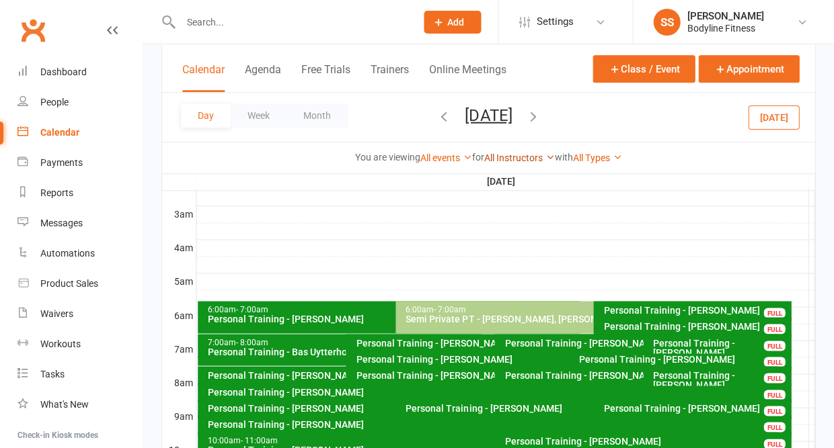
click at [501, 153] on link "All Instructors" at bounding box center [519, 158] width 71 height 11
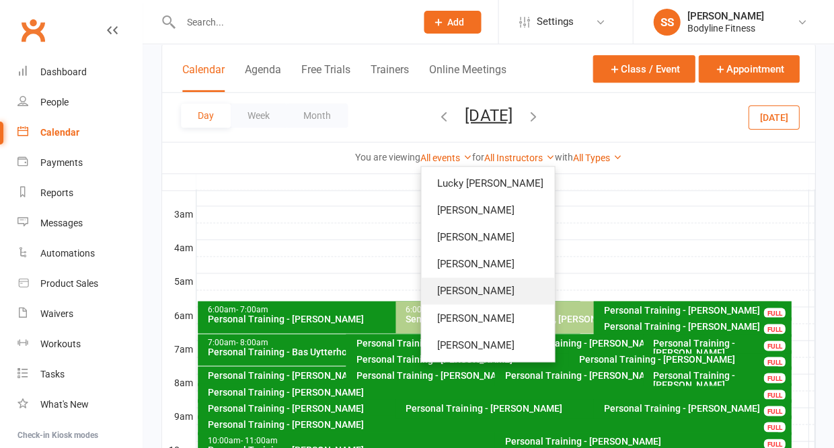
click at [470, 278] on link "[PERSON_NAME]" at bounding box center [487, 291] width 133 height 27
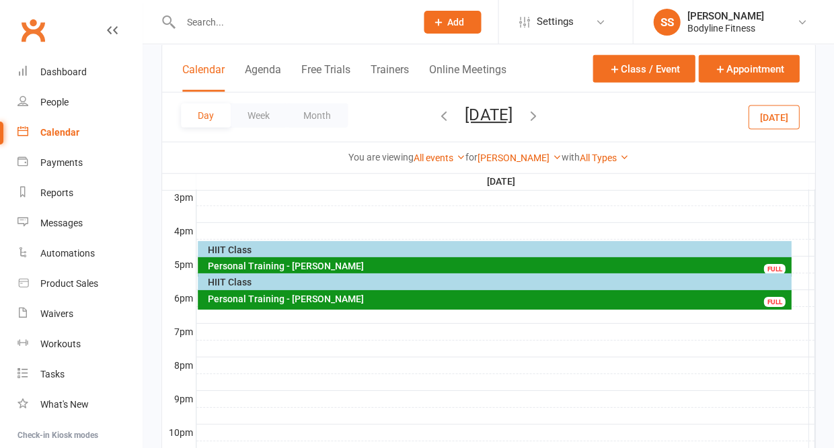
scroll to position [581, 0]
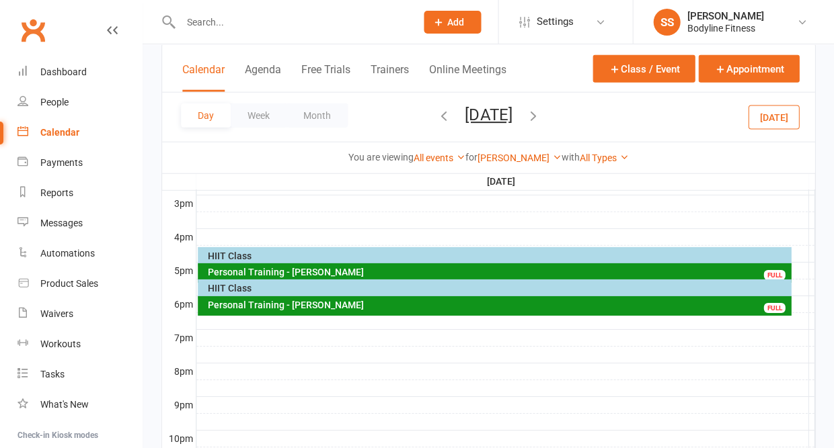
click at [273, 286] on div "HIIT Class" at bounding box center [497, 288] width 581 height 9
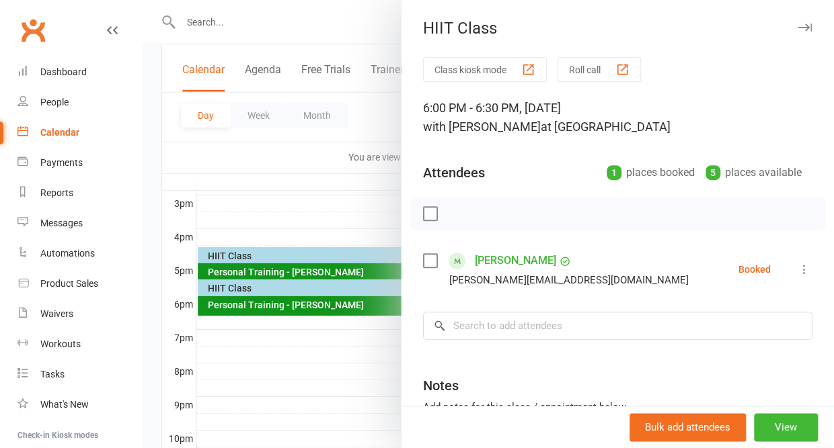
click at [805, 26] on icon "button" at bounding box center [804, 28] width 14 height 8
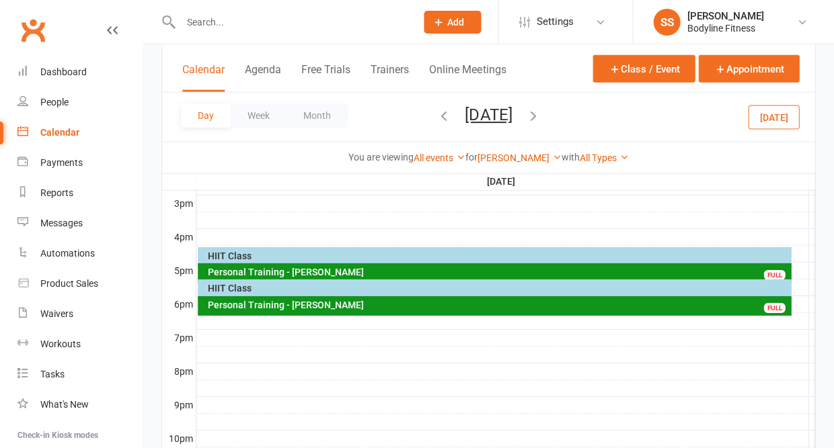
click at [618, 293] on div "HIIT Class" at bounding box center [497, 288] width 581 height 9
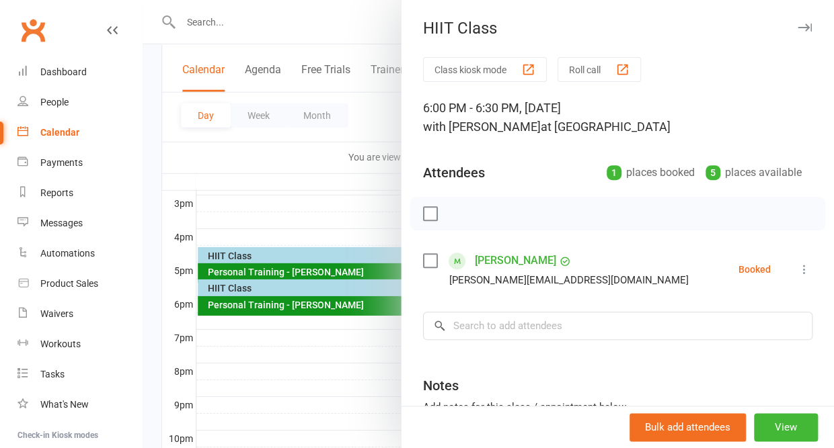
click at [805, 26] on icon "button" at bounding box center [804, 28] width 14 height 8
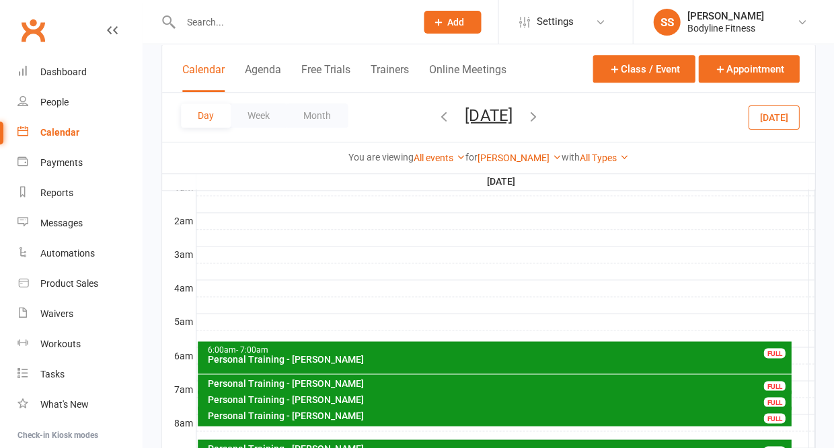
scroll to position [102, 0]
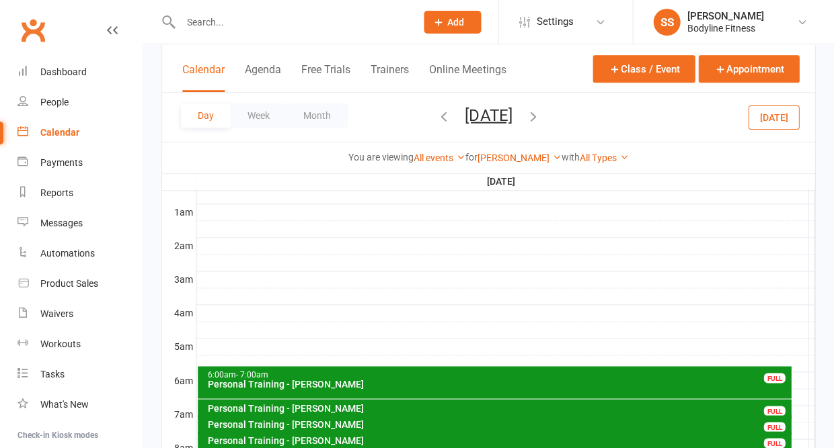
click at [493, 106] on button "[DATE]" at bounding box center [488, 115] width 47 height 19
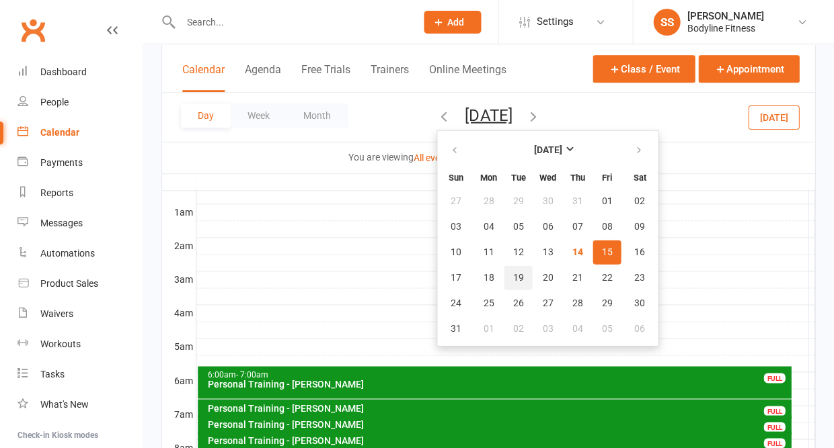
click at [512, 272] on span "19" at bounding box center [517, 277] width 11 height 11
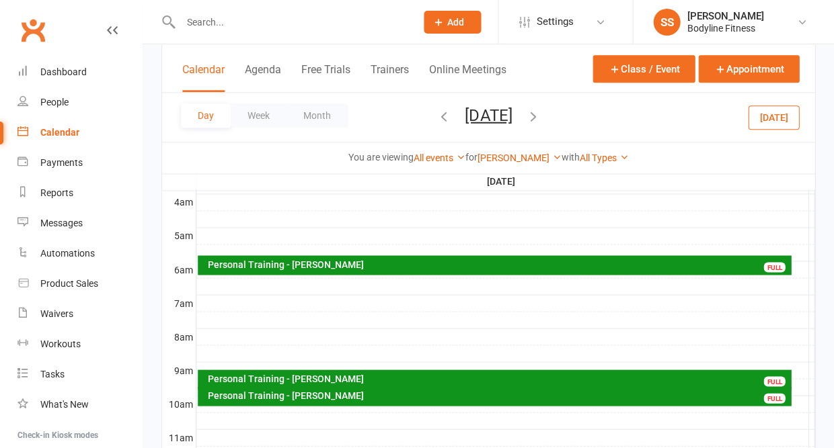
scroll to position [213, 0]
click at [429, 313] on div at bounding box center [505, 320] width 618 height 16
click at [466, 188] on th "[DATE]" at bounding box center [502, 181] width 612 height 17
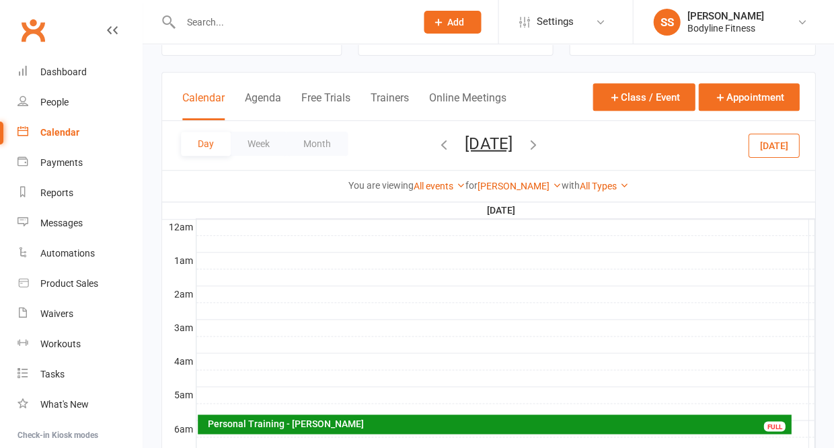
scroll to position [0, 0]
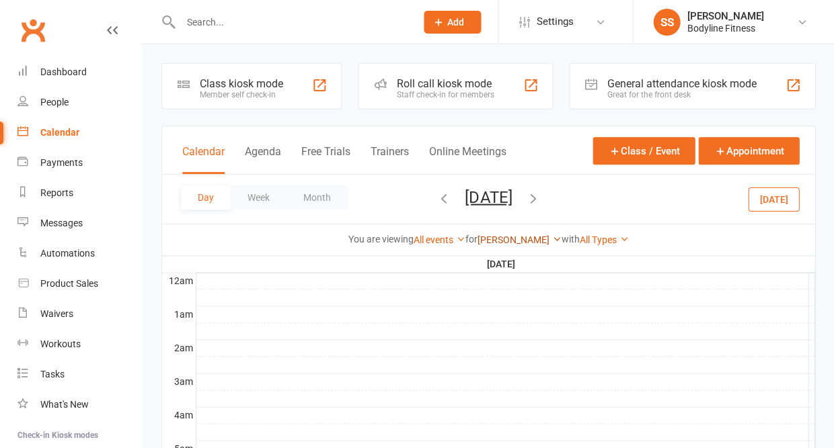
click at [515, 245] on link "[PERSON_NAME]" at bounding box center [519, 240] width 84 height 11
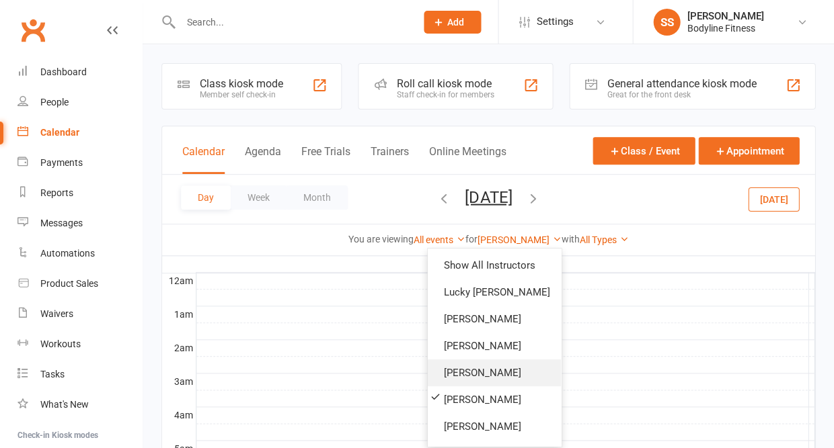
click at [439, 364] on link "[PERSON_NAME]" at bounding box center [494, 373] width 133 height 27
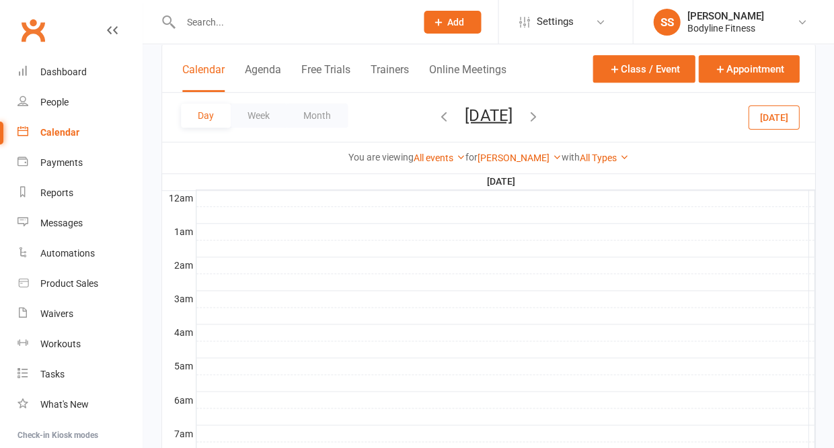
scroll to position [91, 0]
click at [436, 344] on div at bounding box center [505, 341] width 618 height 16
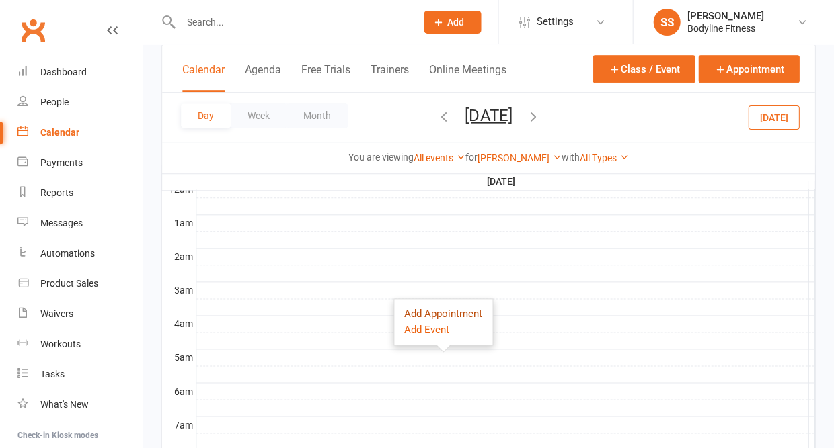
click at [428, 313] on button "Add Appointment" at bounding box center [443, 314] width 78 height 16
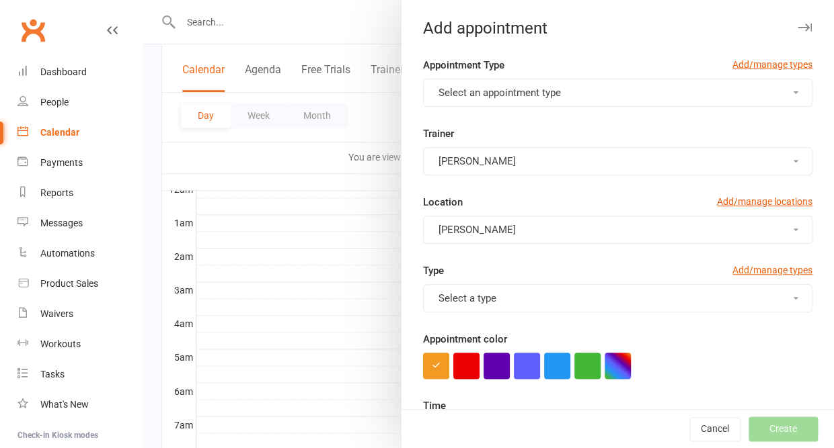
click at [552, 91] on span "Select an appointment type" at bounding box center [499, 93] width 122 height 12
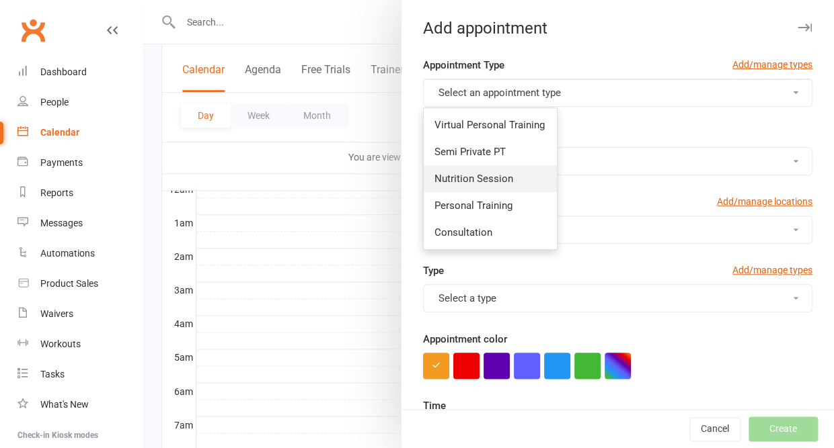
click at [491, 178] on span "Nutrition Session" at bounding box center [473, 179] width 79 height 12
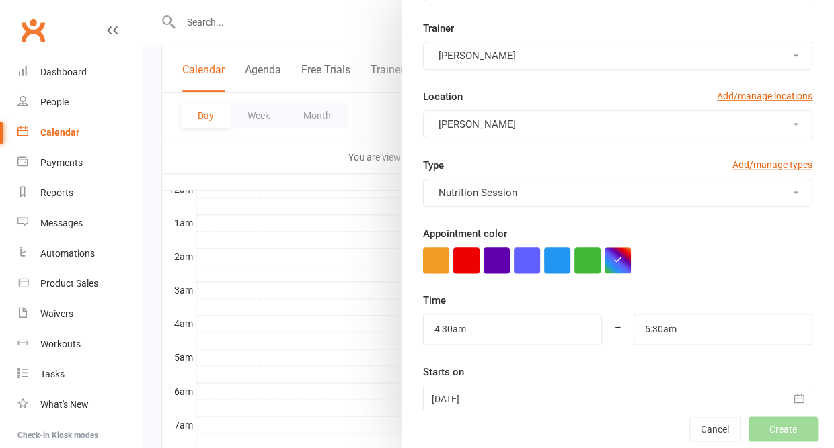
scroll to position [122, 0]
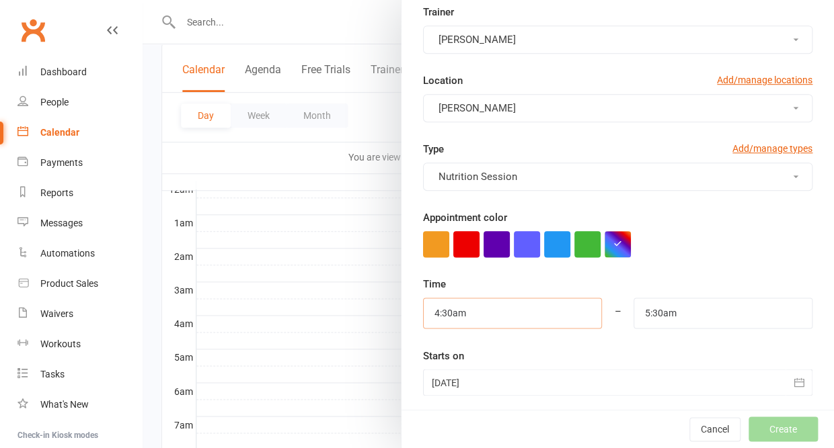
click at [481, 305] on input "4:30am" at bounding box center [512, 313] width 179 height 31
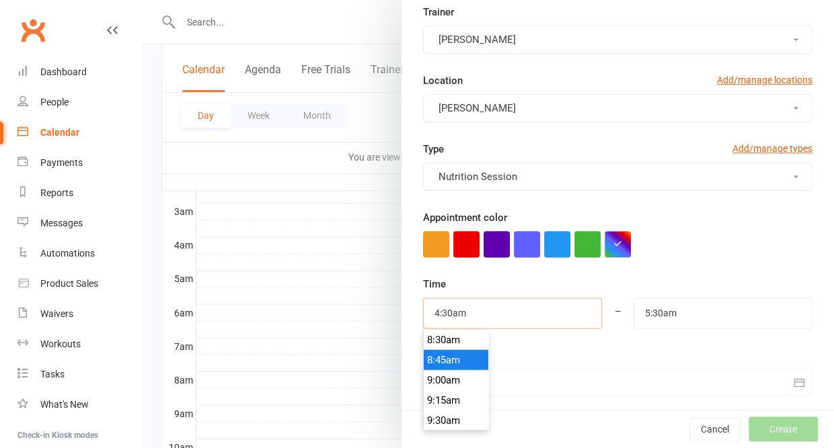
scroll to position [698, 0]
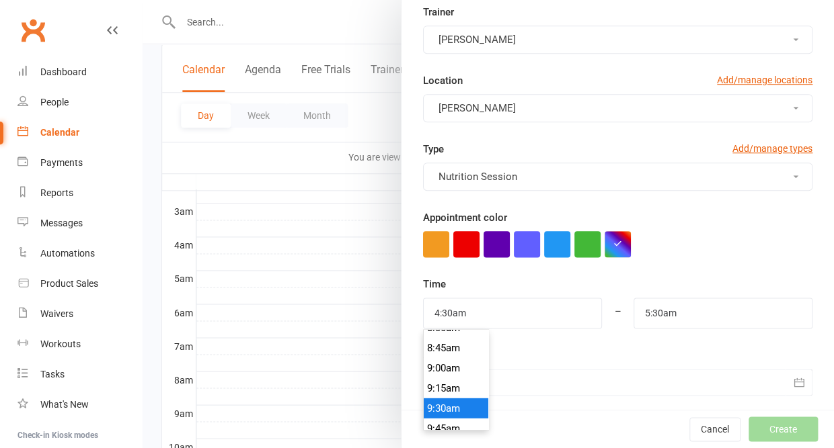
type input "9:30am"
type input "10:30am"
click at [457, 398] on li "9:30am" at bounding box center [456, 408] width 65 height 20
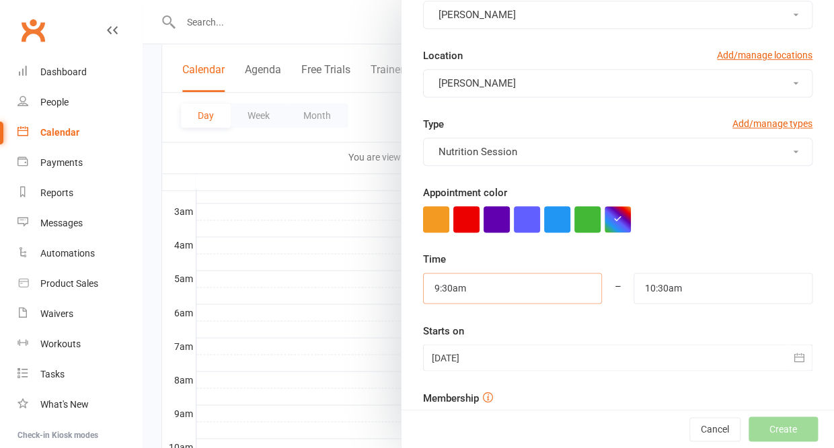
scroll to position [163, 0]
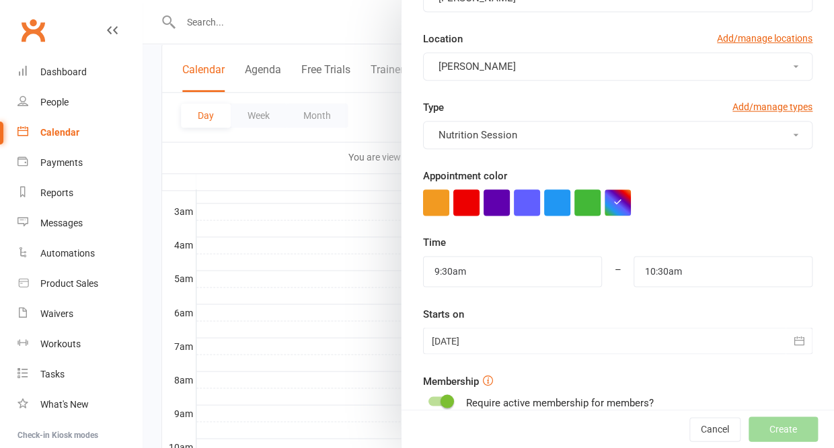
click at [550, 334] on div at bounding box center [617, 340] width 389 height 27
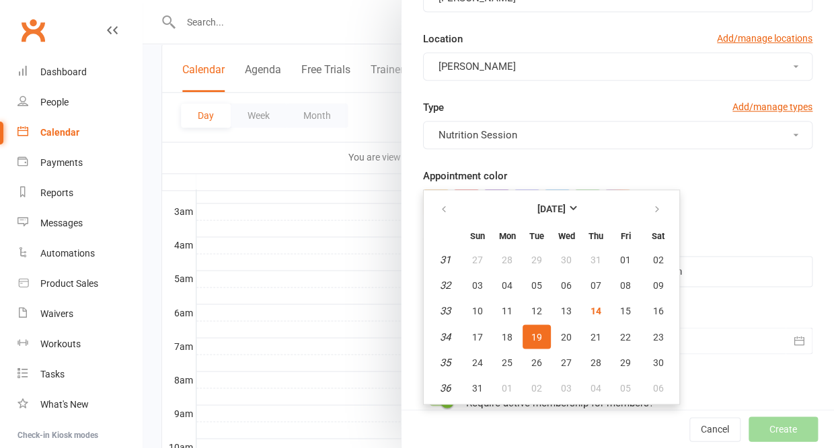
click at [536, 331] on span "19" at bounding box center [536, 336] width 11 height 11
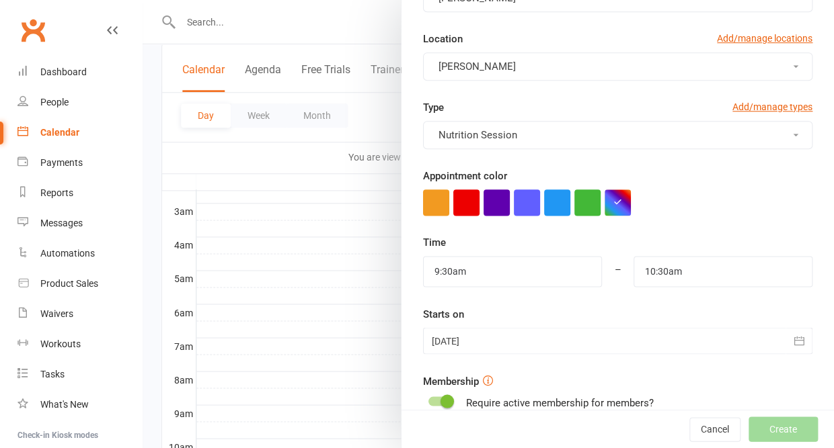
scroll to position [304, 0]
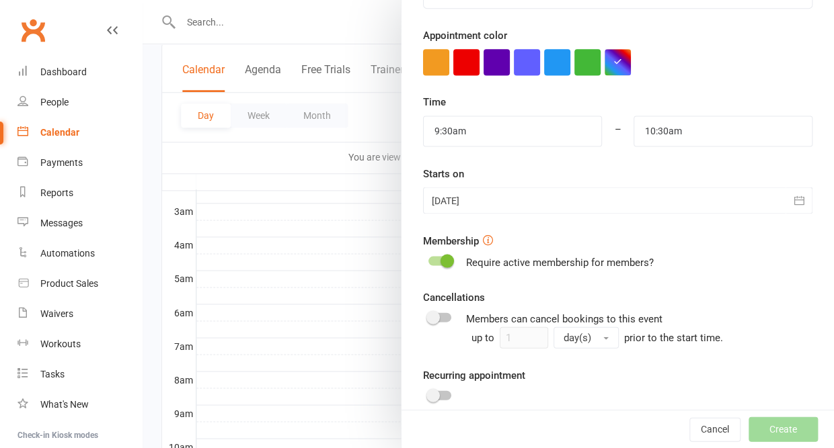
click at [440, 262] on switch at bounding box center [440, 262] width 34 height 16
click at [438, 259] on div at bounding box center [439, 260] width 23 height 9
click at [428, 259] on input "checkbox" at bounding box center [428, 259] width 0 height 0
checkbox input "true"
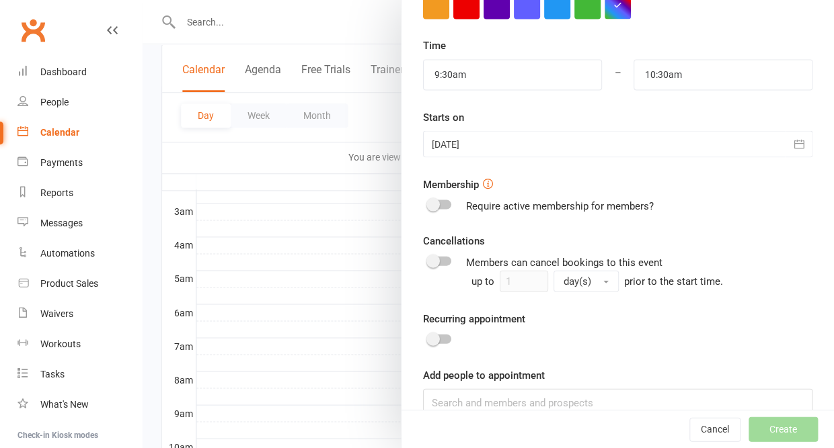
scroll to position [360, 0]
click at [430, 403] on input at bounding box center [617, 403] width 389 height 28
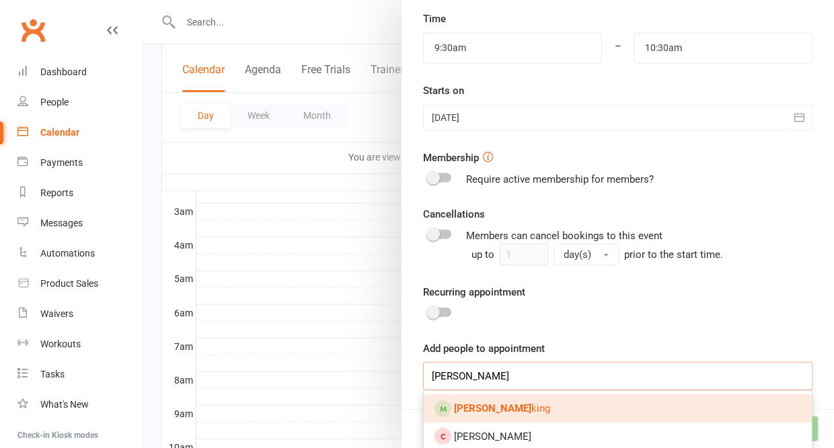
scroll to position [393, 0]
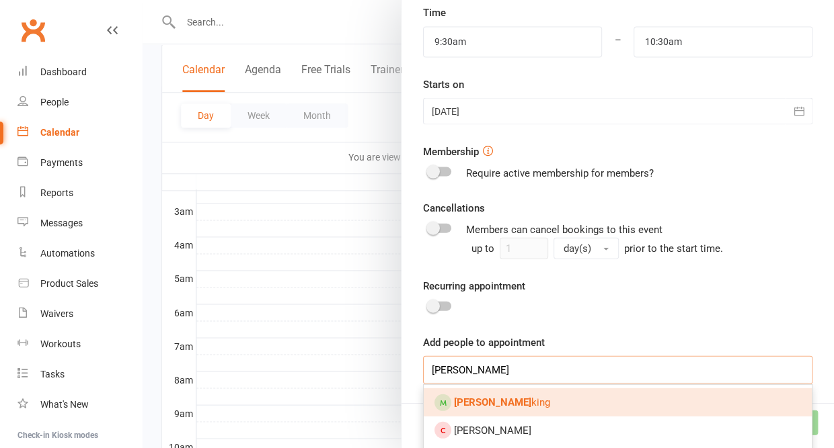
type input "[PERSON_NAME]"
click at [449, 395] on div at bounding box center [442, 402] width 17 height 17
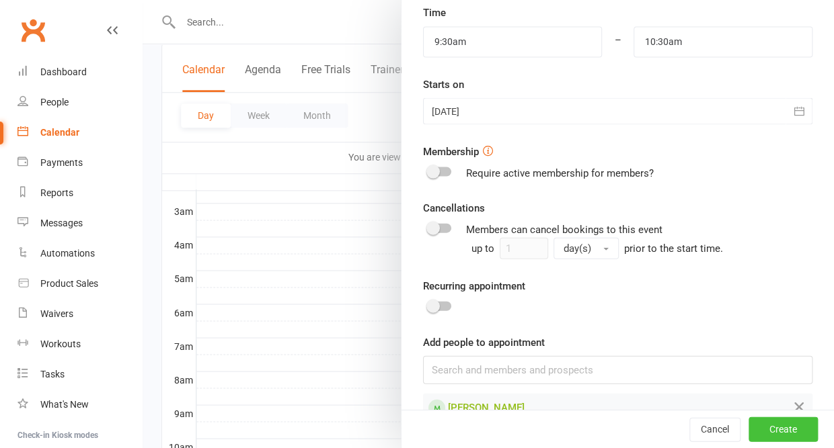
click at [777, 430] on button "Create" at bounding box center [782, 429] width 69 height 24
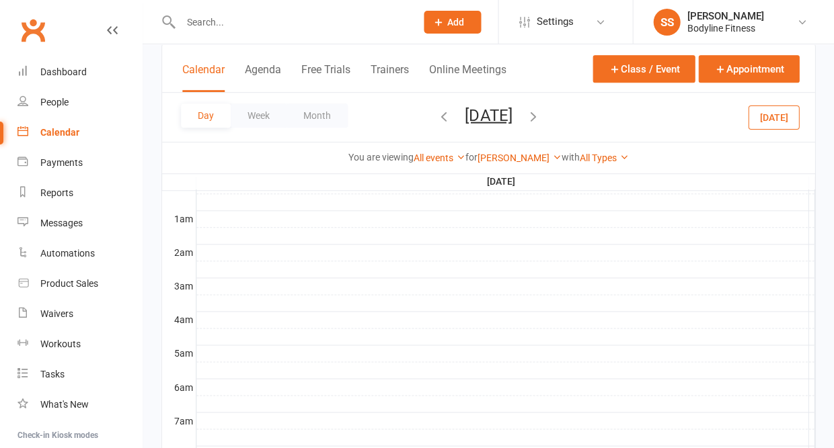
scroll to position [79, 0]
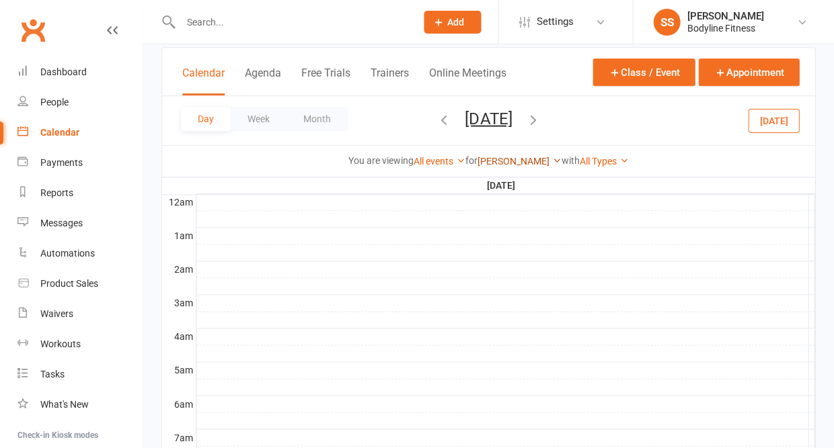
click at [498, 165] on link "[PERSON_NAME]" at bounding box center [519, 161] width 84 height 11
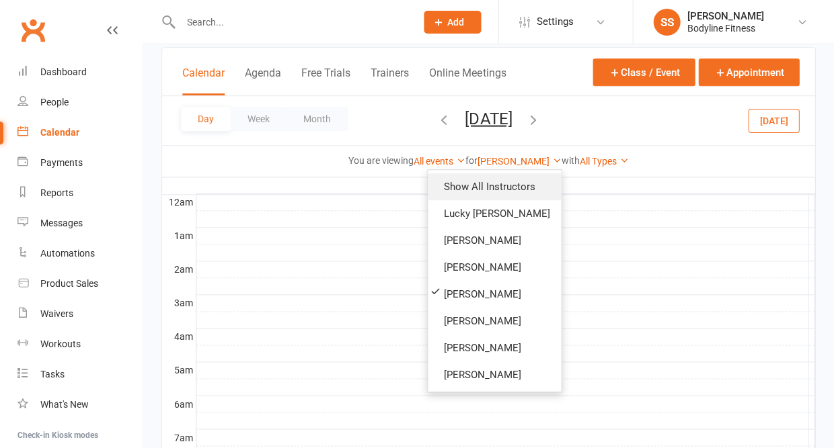
click at [479, 188] on link "Show All Instructors" at bounding box center [494, 186] width 133 height 27
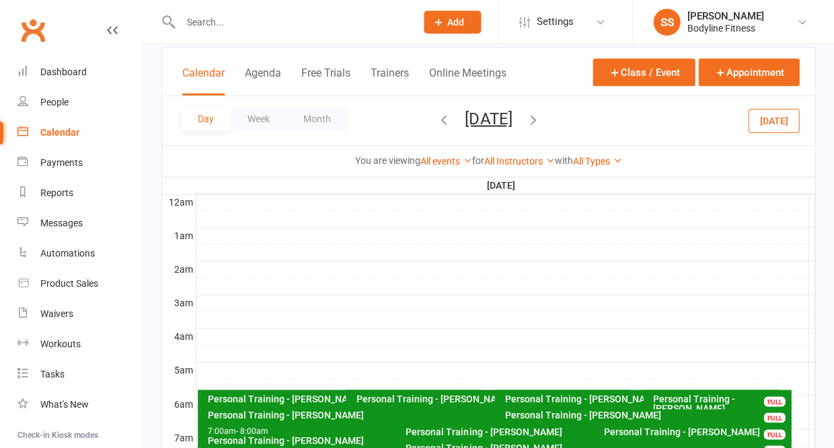
click at [475, 122] on button "[DATE]" at bounding box center [488, 118] width 47 height 19
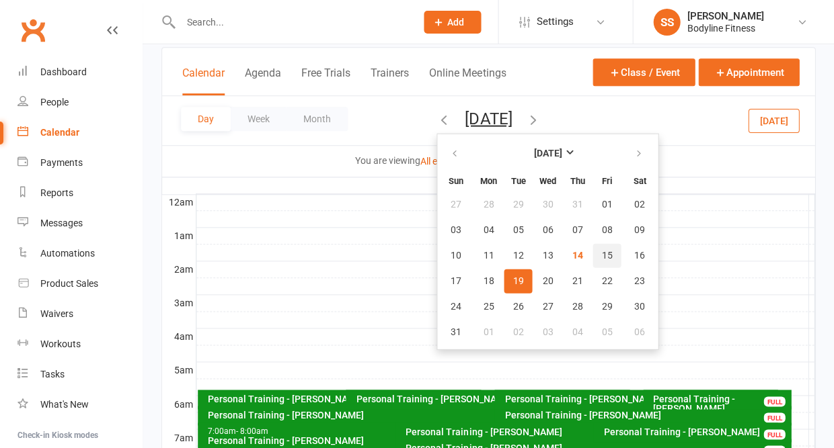
click at [601, 261] on span "15" at bounding box center [606, 255] width 11 height 11
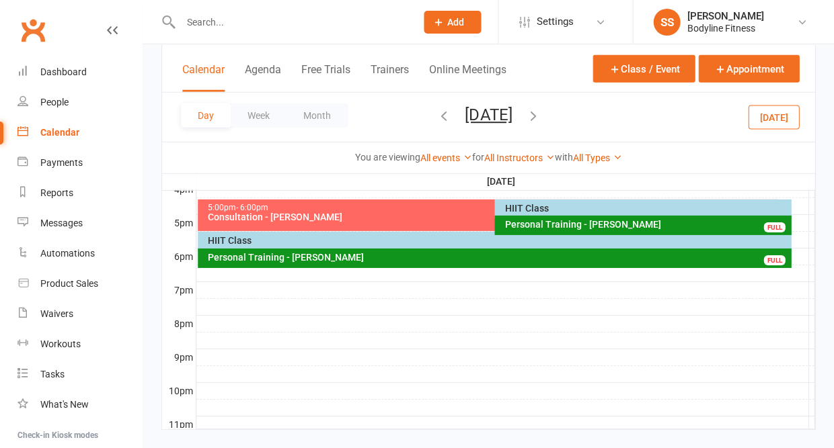
scroll to position [623, 0]
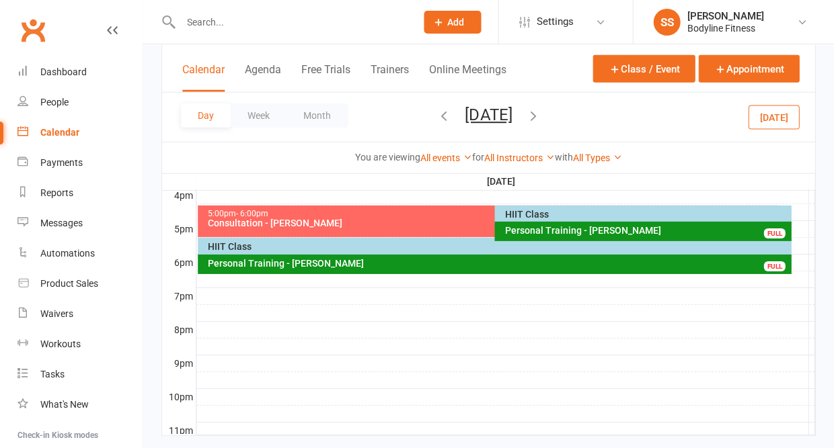
click at [514, 212] on div "HIIT Class" at bounding box center [646, 214] width 284 height 9
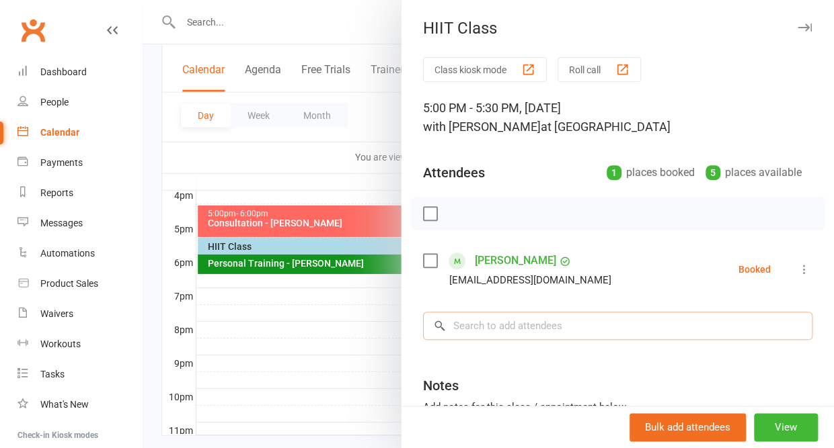
click at [495, 321] on input "search" at bounding box center [617, 326] width 389 height 28
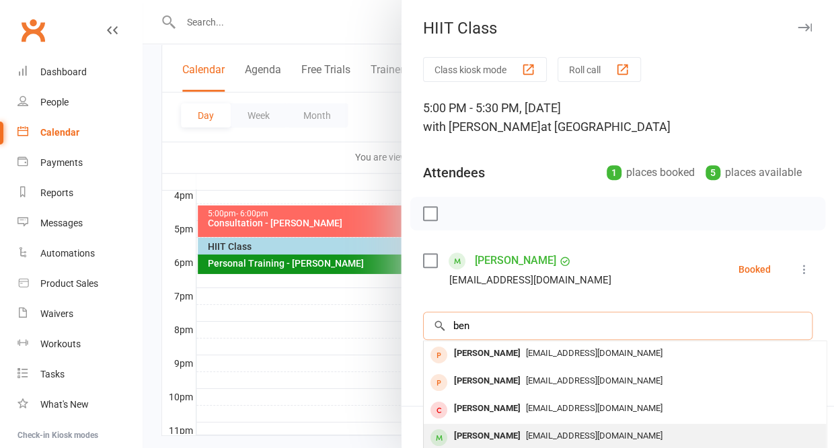
type input "ben"
click at [485, 435] on div "[PERSON_NAME]" at bounding box center [486, 436] width 77 height 19
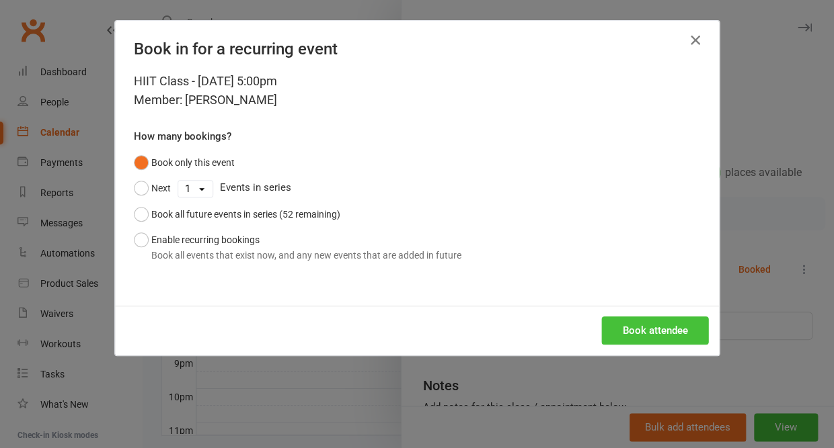
click at [674, 323] on button "Book attendee" at bounding box center [654, 331] width 107 height 28
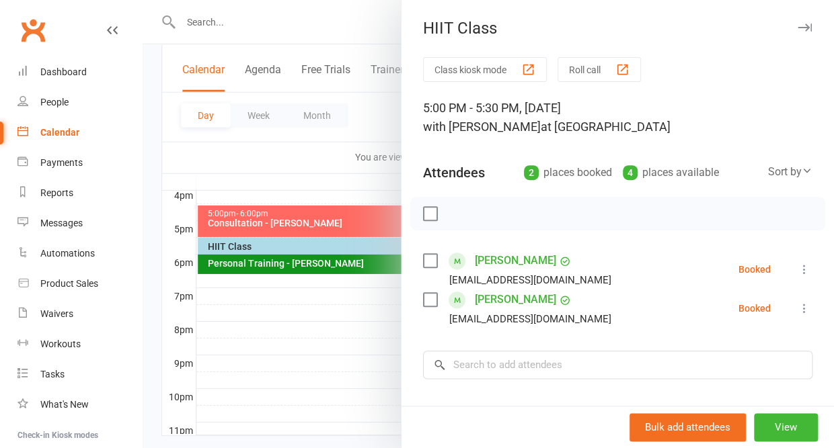
click at [803, 27] on icon "button" at bounding box center [804, 28] width 14 height 8
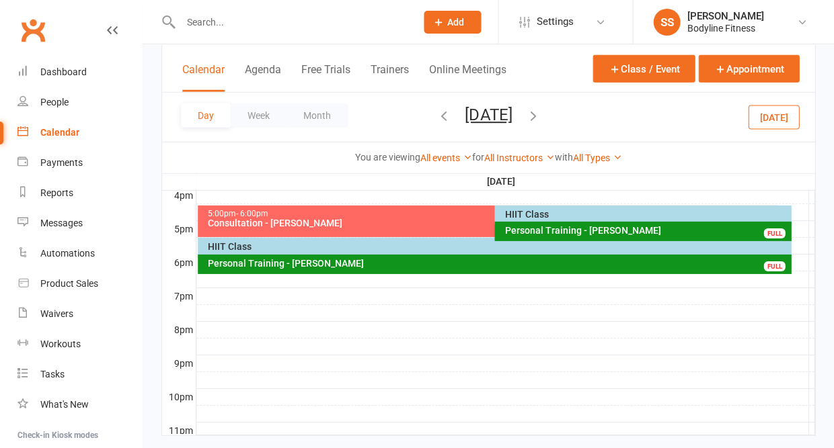
click at [227, 21] on input "text" at bounding box center [291, 22] width 230 height 19
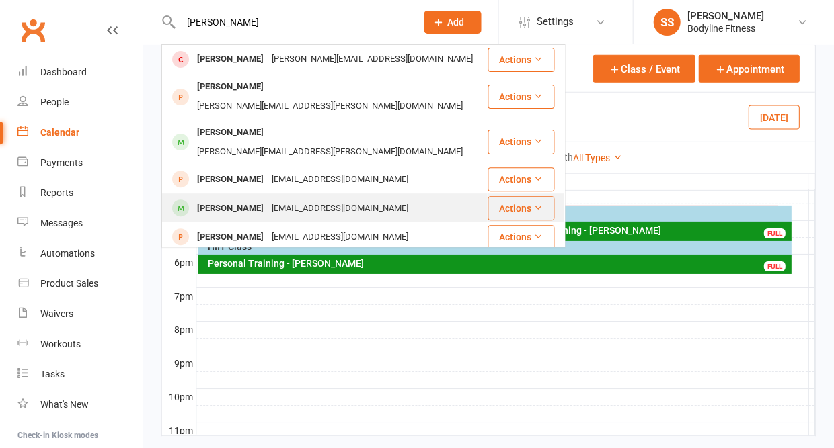
type input "[PERSON_NAME]"
click at [212, 199] on div "[PERSON_NAME]" at bounding box center [230, 208] width 75 height 19
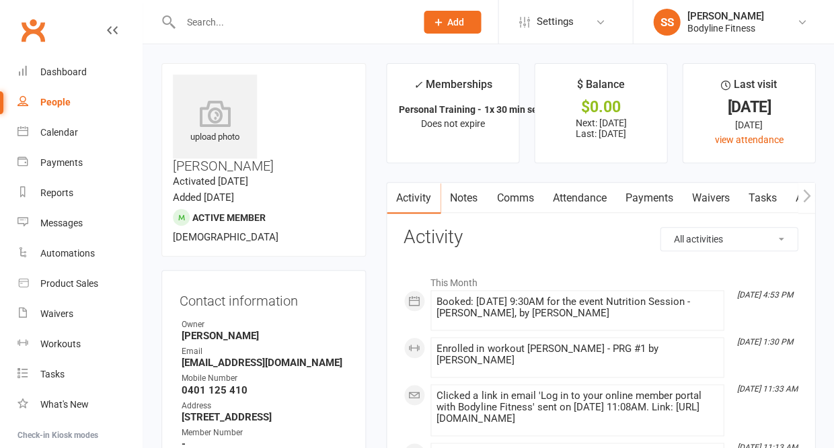
scroll to position [5, 0]
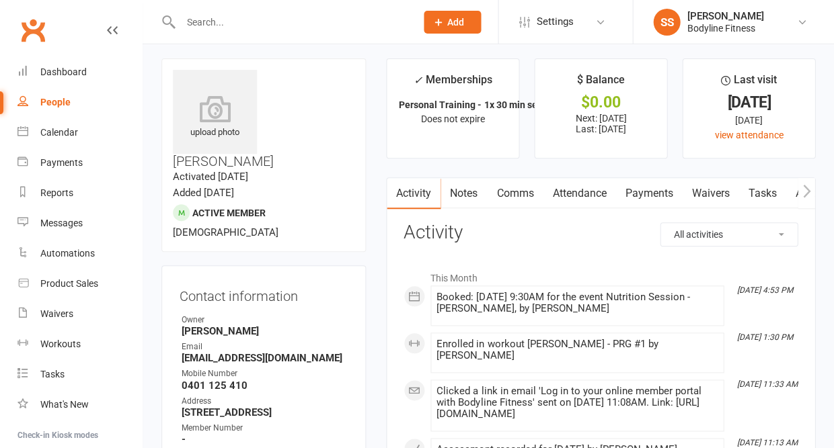
drag, startPoint x: 286, startPoint y: 322, endPoint x: 283, endPoint y: 313, distance: 9.1
click at [283, 341] on li "Email [EMAIL_ADDRESS][DOMAIN_NAME]" at bounding box center [263, 353] width 168 height 24
copy li "[EMAIL_ADDRESS][DOMAIN_NAME]"
click at [58, 99] on div "People" at bounding box center [55, 102] width 30 height 11
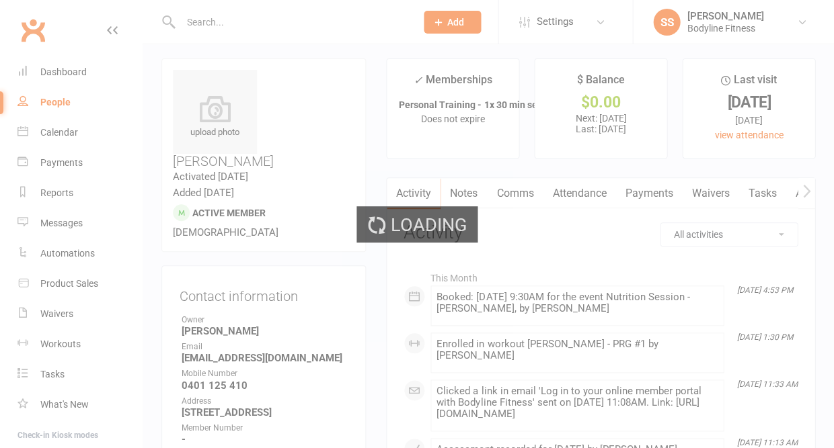
select select "50"
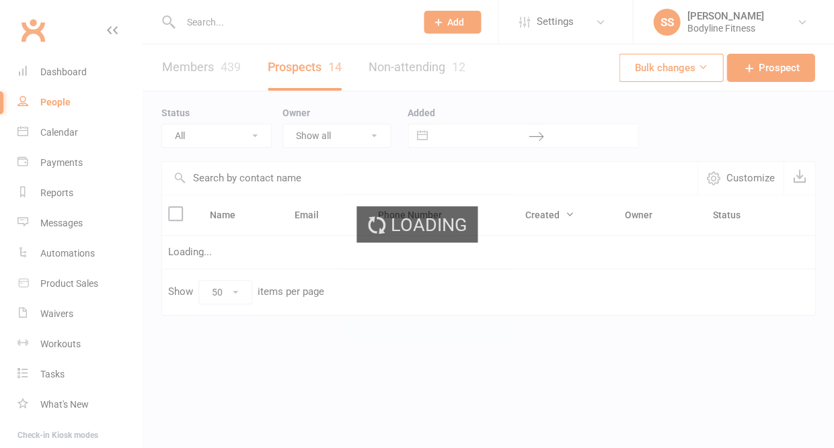
select select "New Lead"
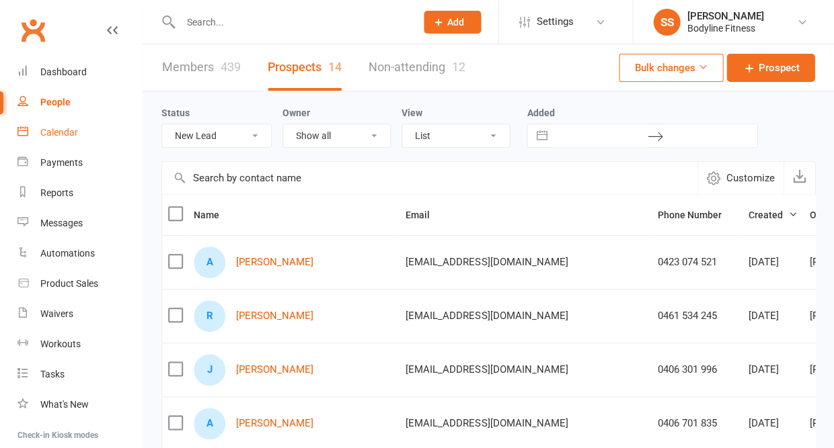
click at [63, 129] on div "Calendar" at bounding box center [59, 132] width 38 height 11
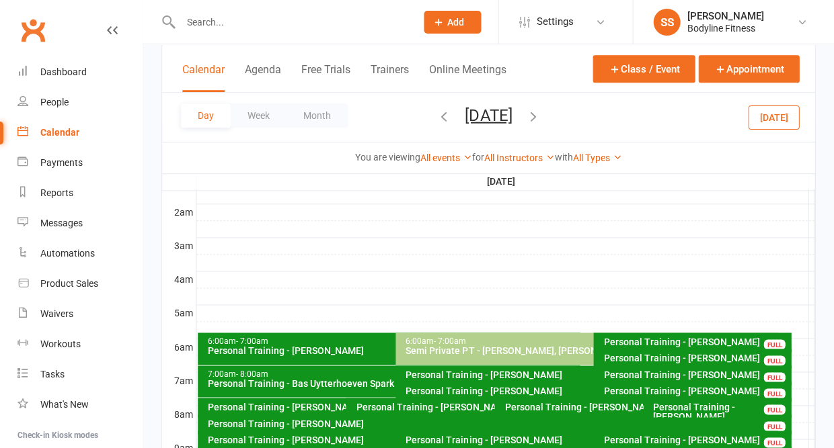
scroll to position [12, 0]
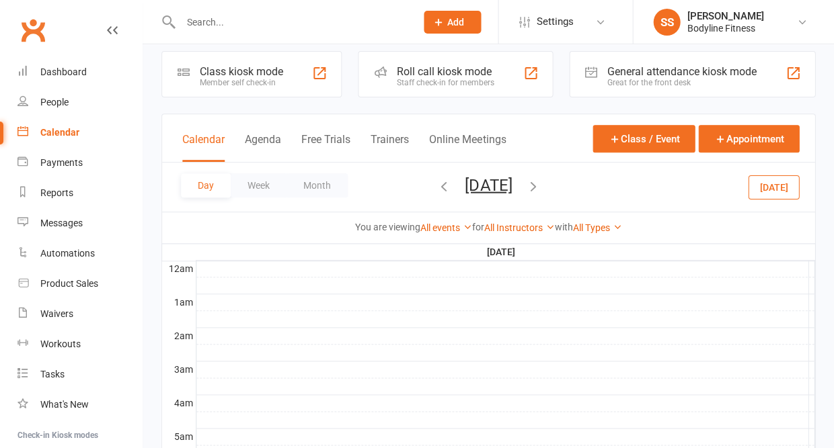
click at [761, 188] on button "[DATE]" at bounding box center [773, 187] width 51 height 24
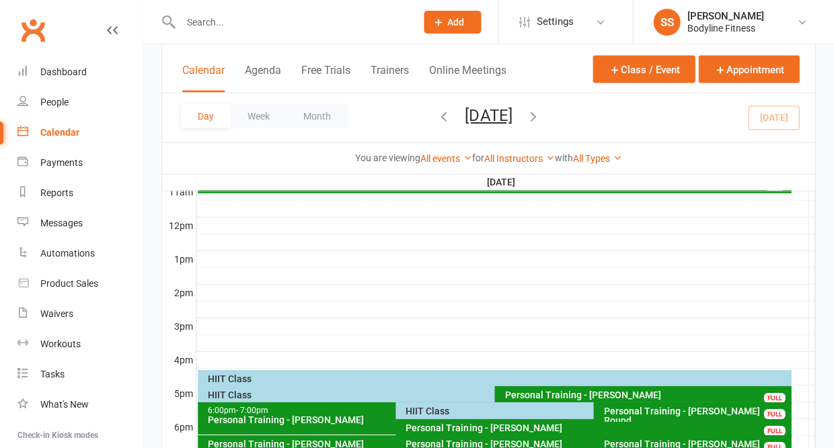
scroll to position [563, 0]
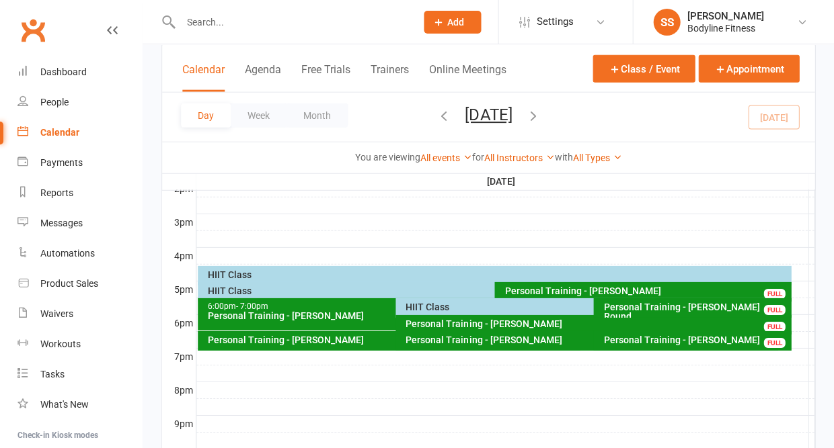
click at [229, 273] on div "HIIT Class" at bounding box center [497, 274] width 581 height 9
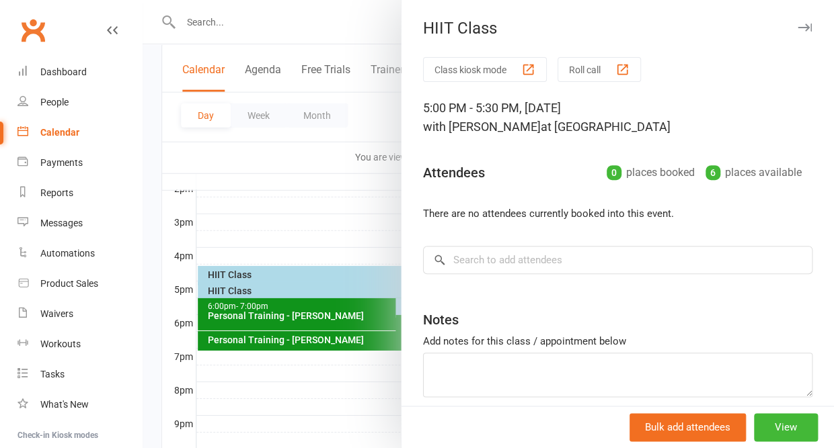
click at [807, 22] on button "button" at bounding box center [804, 27] width 16 height 16
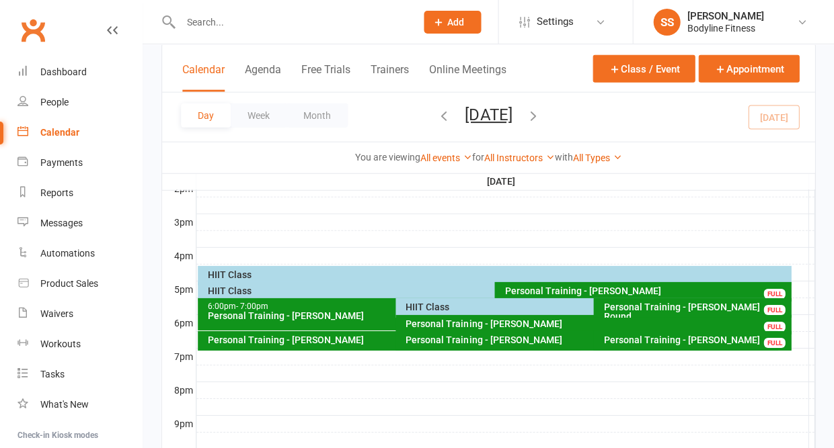
click at [210, 292] on div "HIIT Class" at bounding box center [490, 290] width 567 height 9
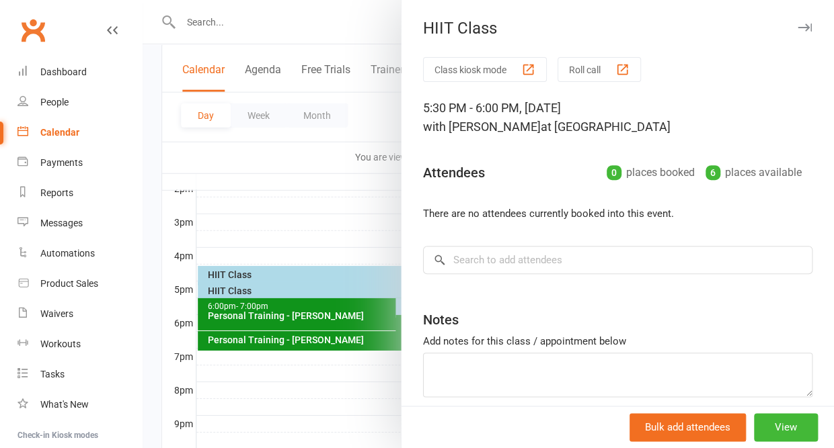
click at [808, 30] on icon "button" at bounding box center [804, 28] width 14 height 8
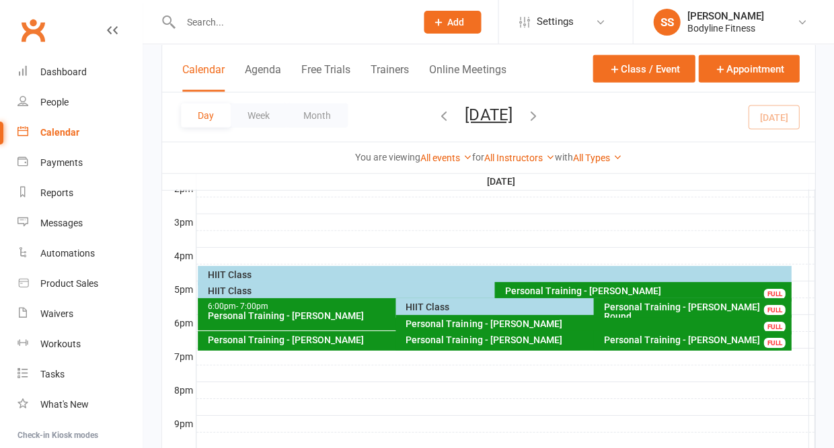
click at [470, 309] on div "HIIT Class" at bounding box center [590, 307] width 370 height 9
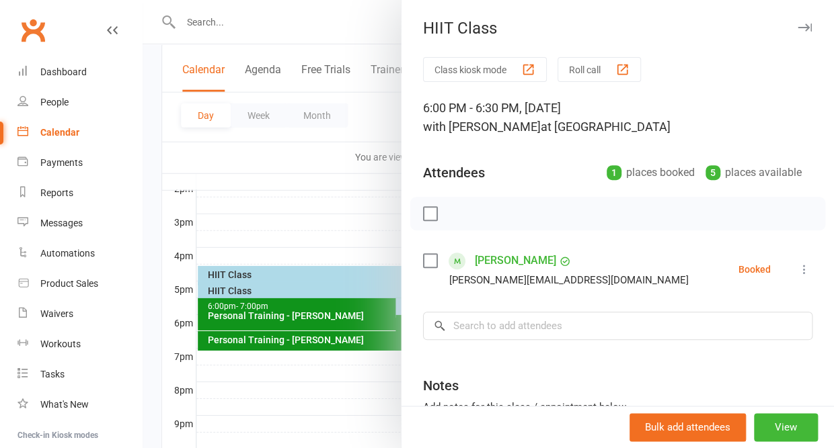
click at [804, 24] on icon "button" at bounding box center [804, 28] width 14 height 8
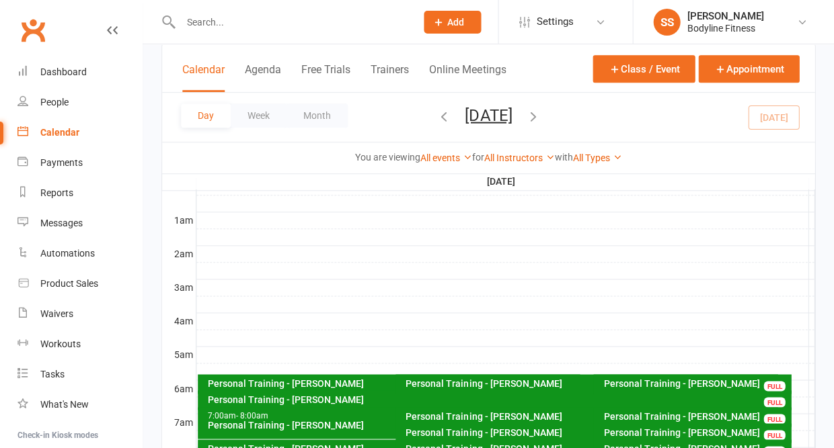
scroll to position [12, 0]
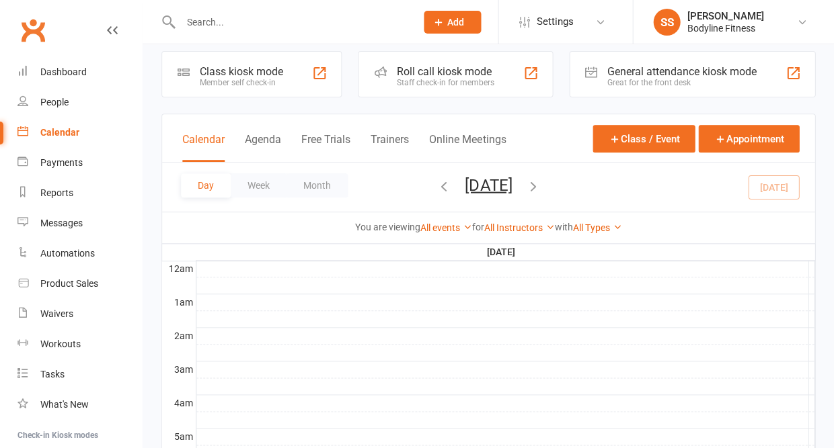
click at [512, 188] on button "[DATE]" at bounding box center [488, 184] width 47 height 19
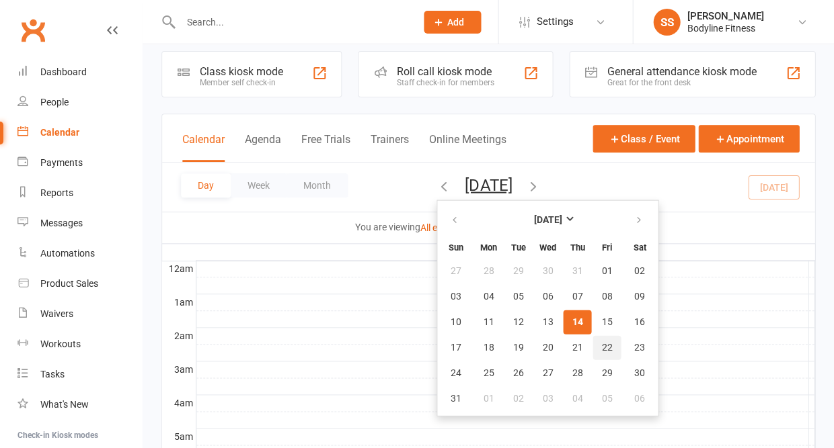
click at [601, 349] on span "22" at bounding box center [606, 347] width 11 height 11
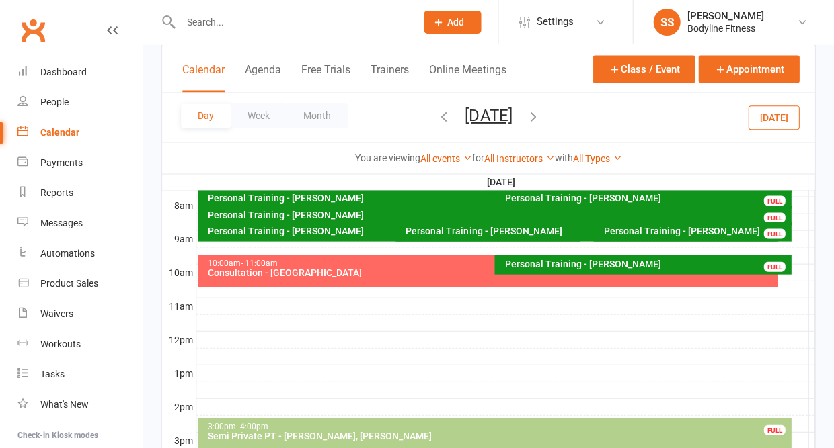
scroll to position [345, 0]
click at [421, 301] on div at bounding box center [505, 306] width 618 height 16
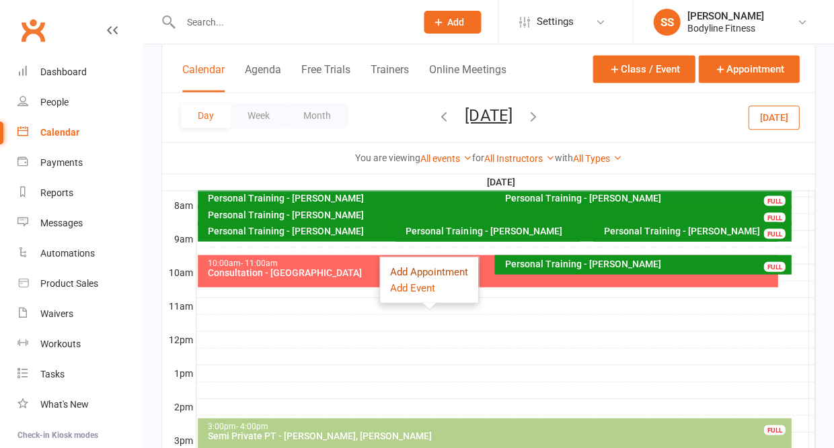
click at [419, 275] on button "Add Appointment" at bounding box center [429, 272] width 78 height 16
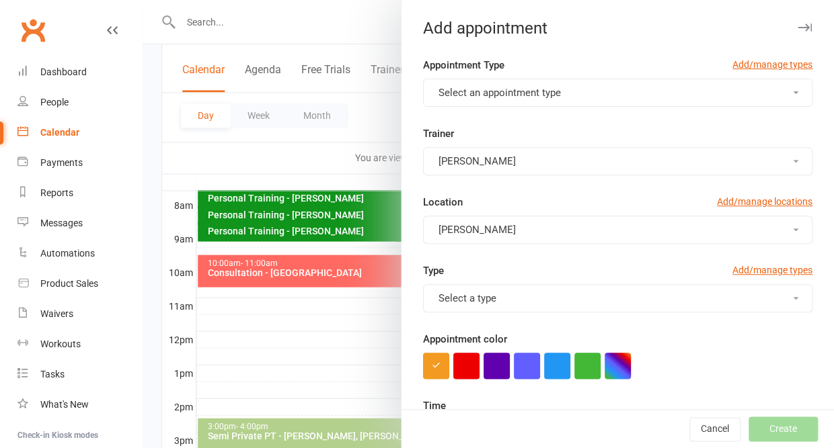
click at [512, 84] on button "Select an appointment type" at bounding box center [617, 93] width 389 height 28
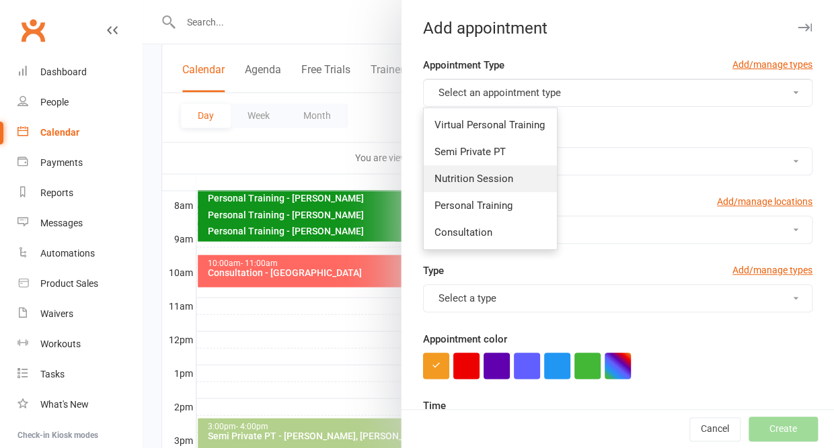
click at [461, 173] on span "Nutrition Session" at bounding box center [473, 179] width 79 height 12
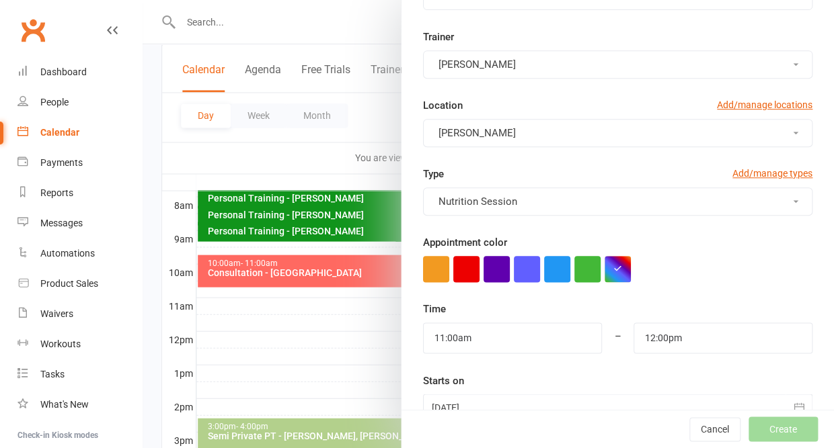
scroll to position [123, 0]
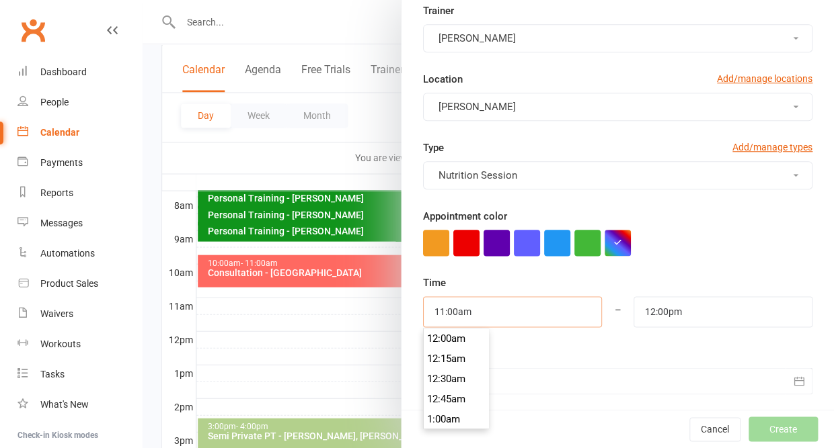
click at [487, 311] on input "11:00am" at bounding box center [512, 311] width 179 height 31
type input "9:30am"
type input "10:30am"
click at [460, 352] on li "9:30am" at bounding box center [456, 362] width 65 height 20
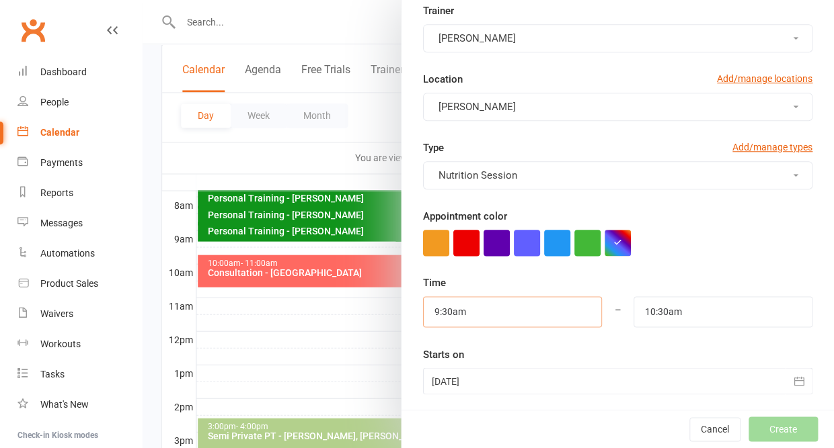
scroll to position [175, 0]
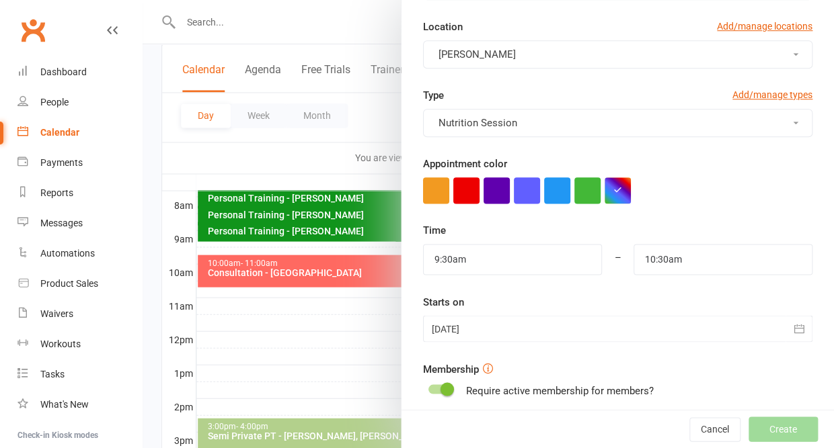
click at [553, 327] on div at bounding box center [617, 328] width 389 height 27
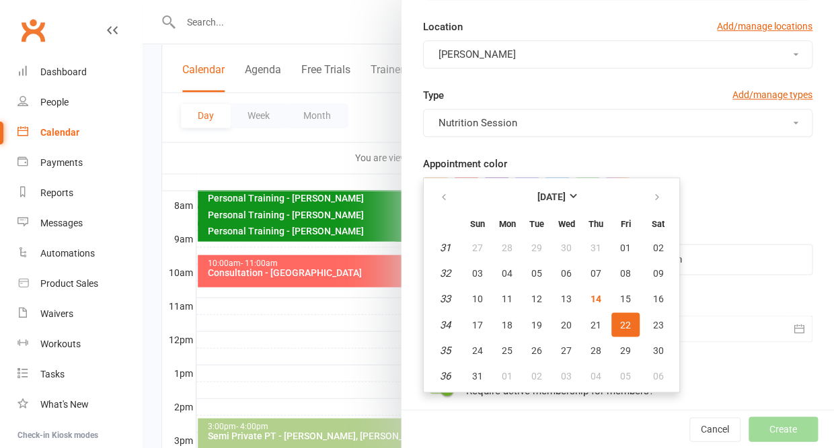
click at [618, 325] on button "22" at bounding box center [625, 325] width 28 height 24
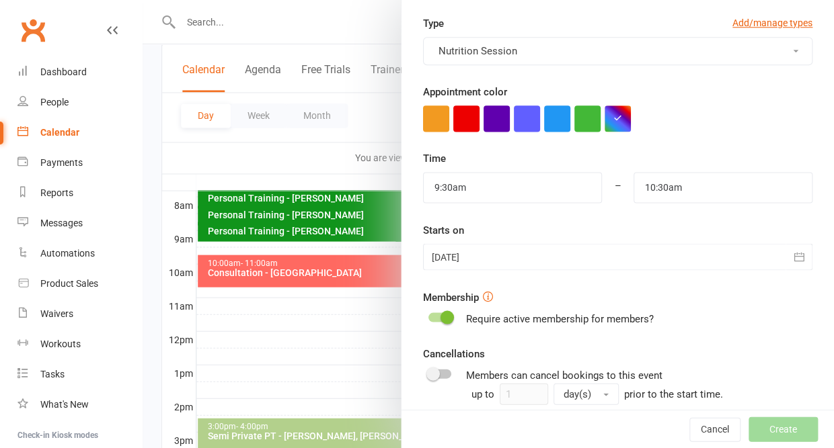
click at [442, 311] on span at bounding box center [446, 317] width 13 height 13
click at [428, 315] on input "checkbox" at bounding box center [428, 315] width 0 height 0
checkbox input "true"
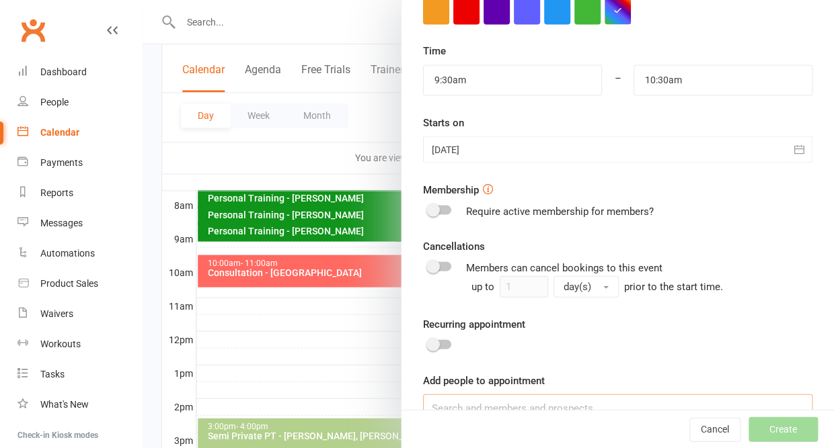
click at [446, 394] on input at bounding box center [617, 408] width 389 height 28
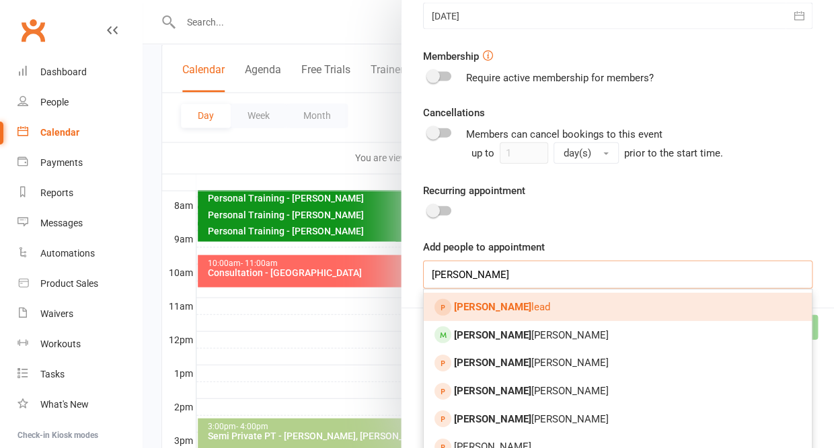
scroll to position [494, 0]
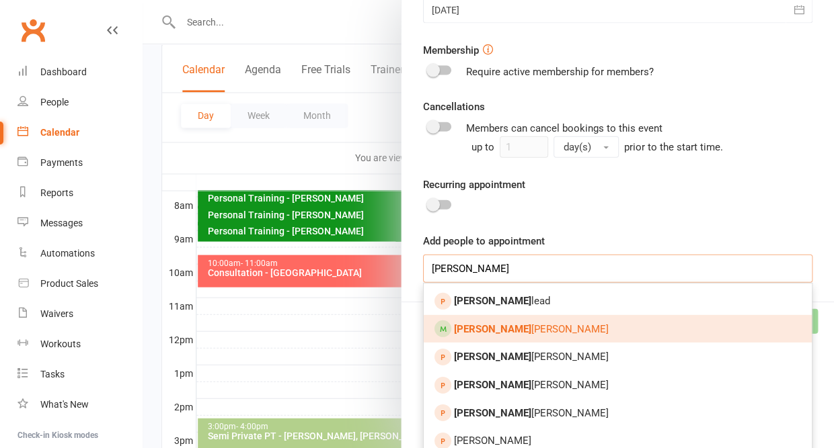
type input "[PERSON_NAME]"
click at [473, 323] on strong "[PERSON_NAME]" at bounding box center [492, 329] width 77 height 12
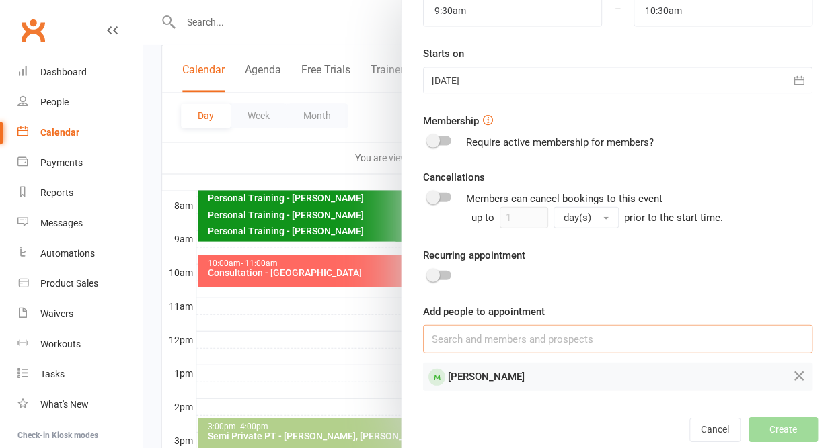
scroll to position [400, 0]
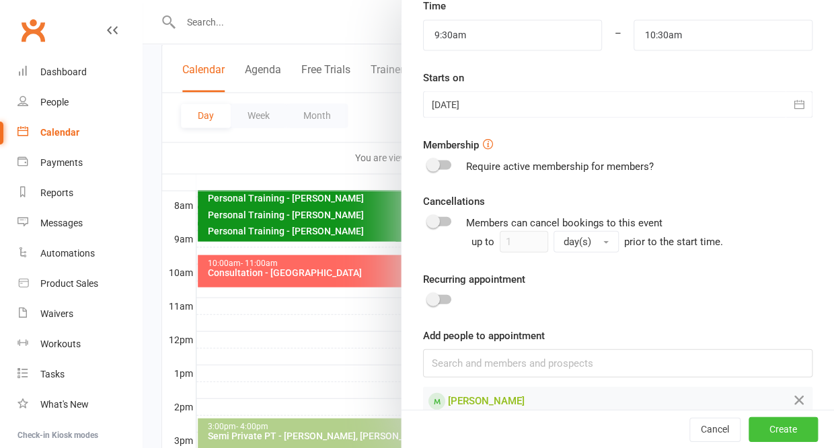
click at [772, 433] on button "Create" at bounding box center [782, 429] width 69 height 24
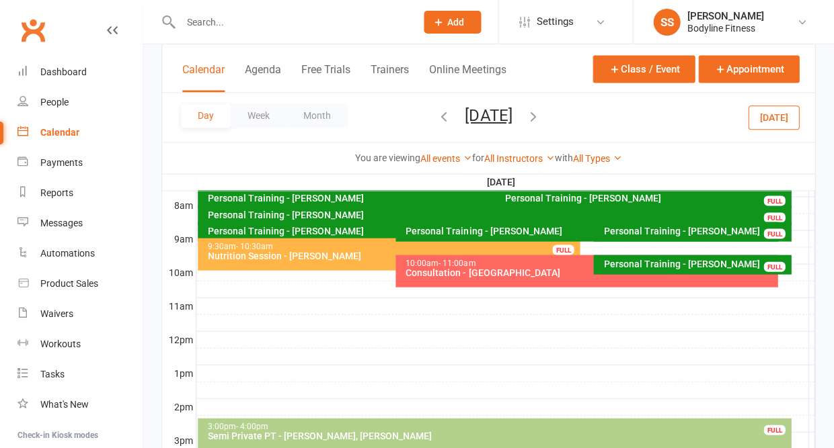
click at [240, 27] on input "text" at bounding box center [291, 22] width 230 height 19
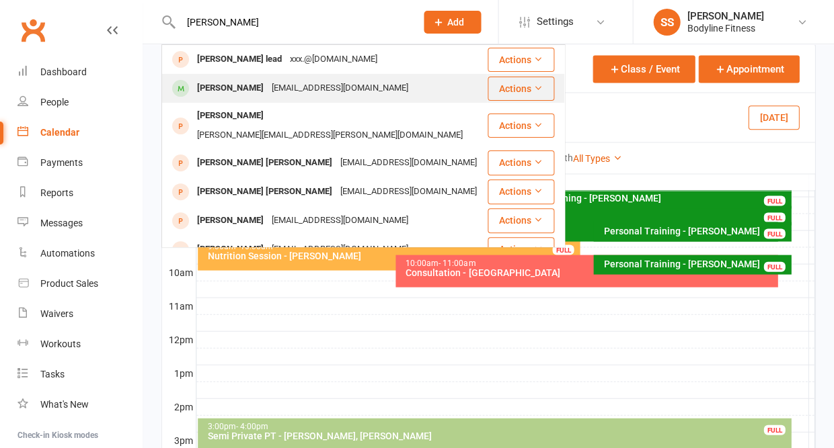
type input "[PERSON_NAME]"
click at [237, 85] on div "[PERSON_NAME]" at bounding box center [230, 88] width 75 height 19
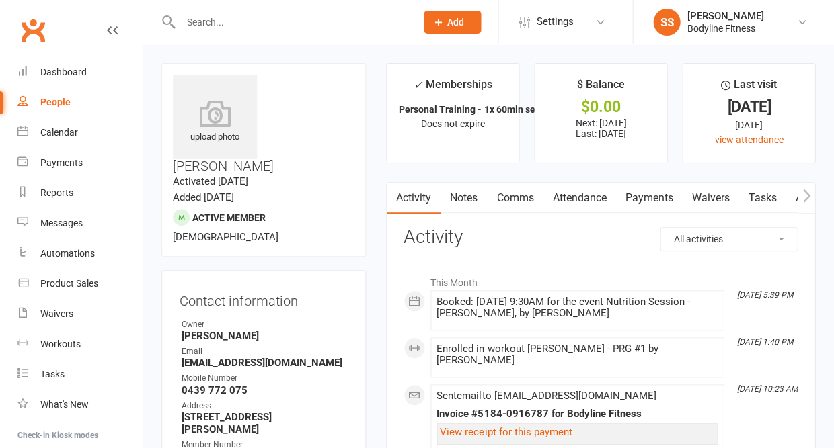
drag, startPoint x: 327, startPoint y: 325, endPoint x: 268, endPoint y: 318, distance: 59.6
click at [268, 346] on li "Email [EMAIL_ADDRESS][DOMAIN_NAME]" at bounding box center [263, 358] width 168 height 24
copy li "[EMAIL_ADDRESS][DOMAIN_NAME]"
click at [58, 135] on div "Calendar" at bounding box center [59, 132] width 38 height 11
